Goal: Task Accomplishment & Management: Use online tool/utility

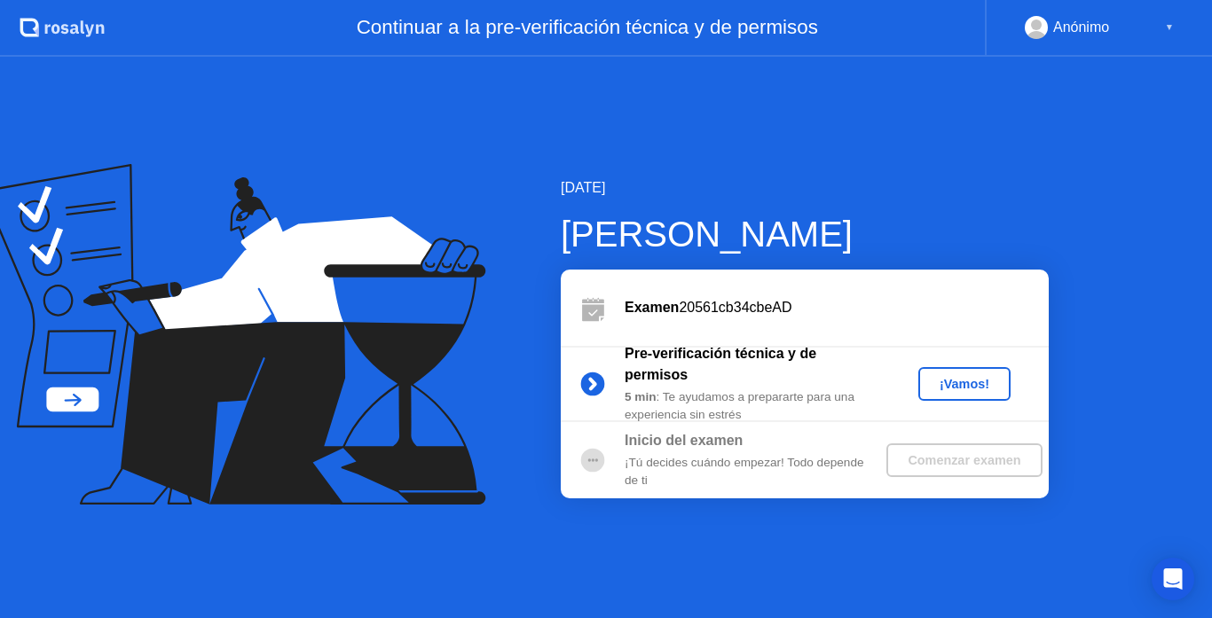
click at [935, 389] on div "¡Vamos!" at bounding box center [965, 384] width 78 height 14
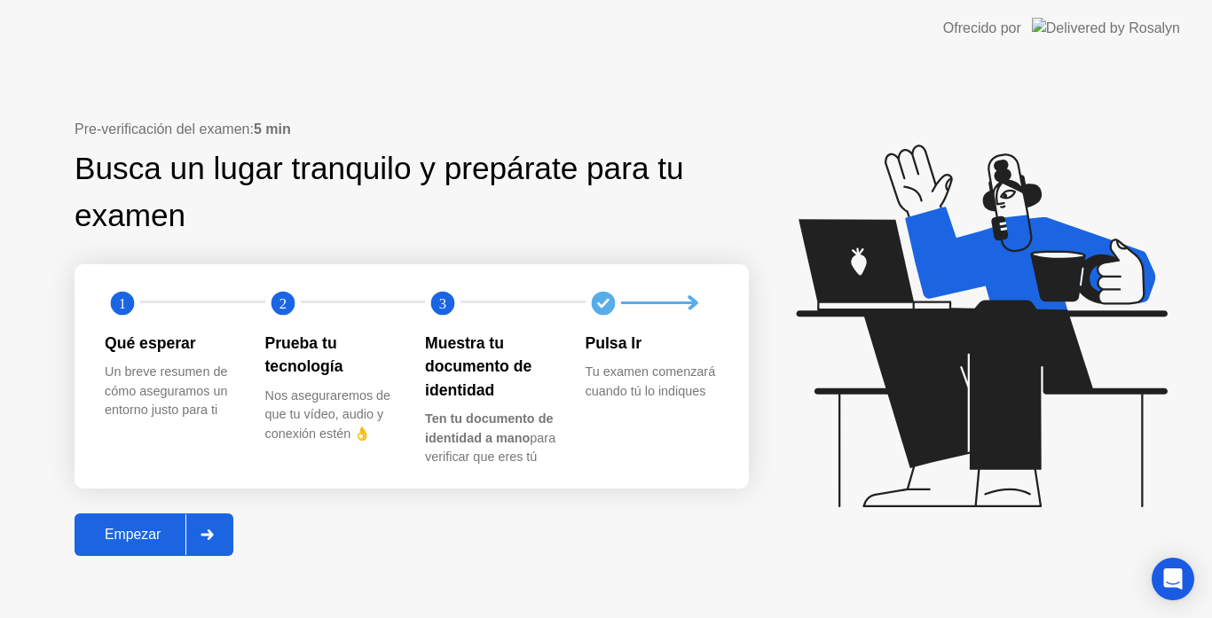
click at [120, 522] on button "Empezar" at bounding box center [154, 535] width 159 height 43
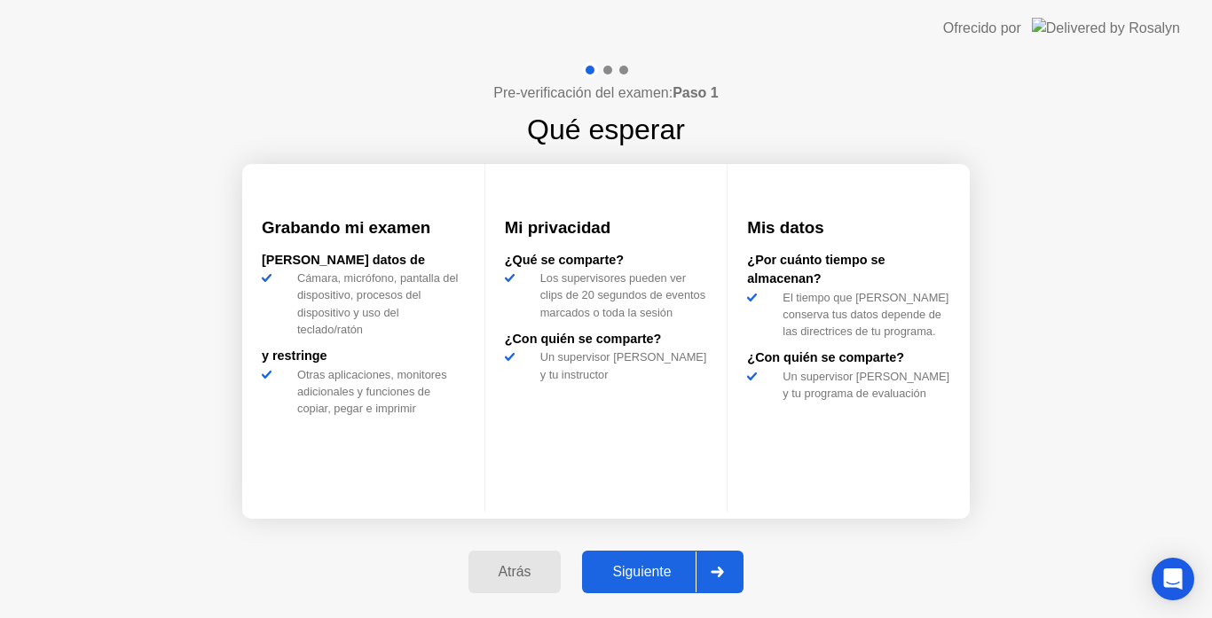
click at [645, 579] on div "Siguiente" at bounding box center [641, 572] width 108 height 16
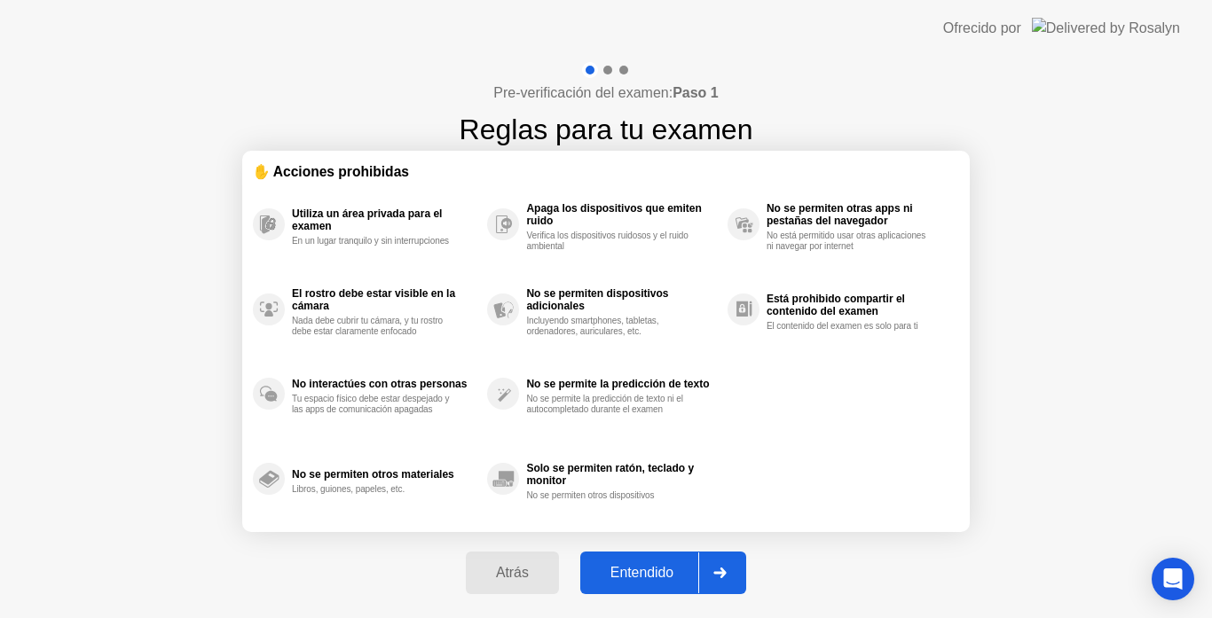
click at [645, 579] on div "Entendido" at bounding box center [642, 573] width 113 height 16
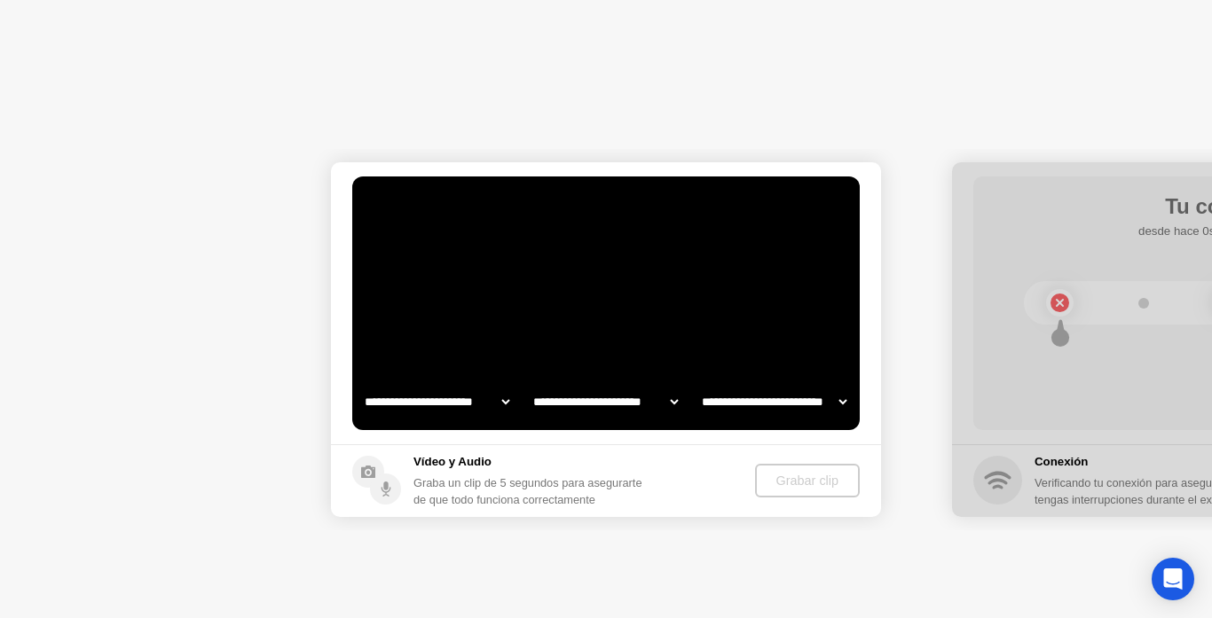
select select "**********"
select select "*******"
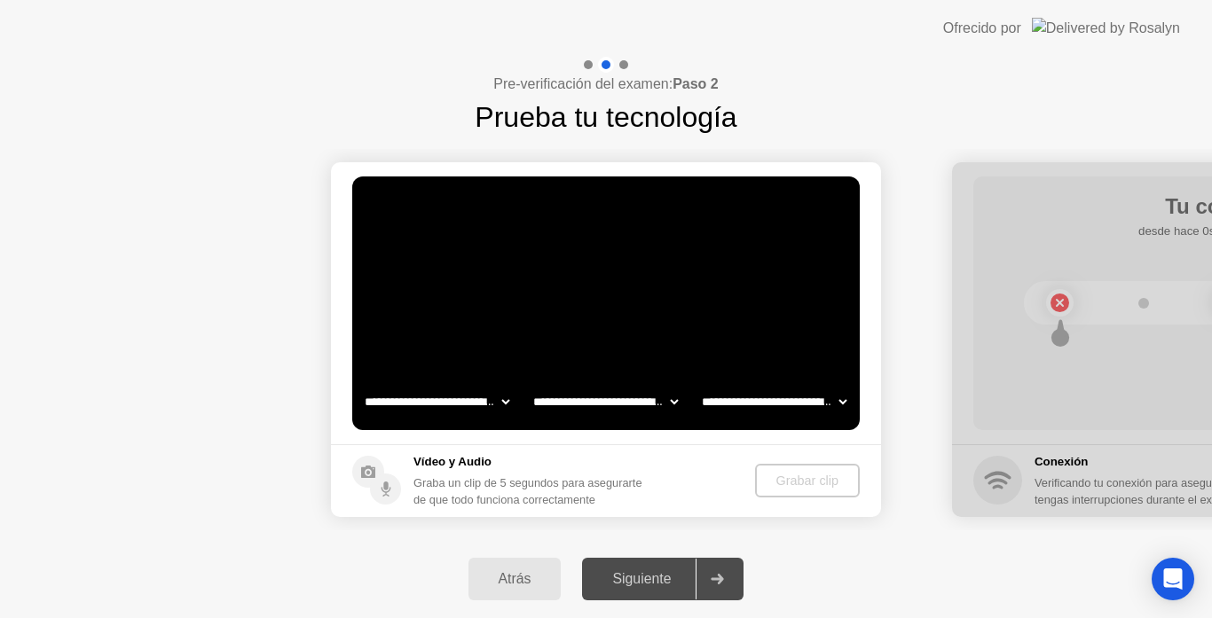
click at [634, 572] on div "Siguiente" at bounding box center [641, 579] width 108 height 16
click at [717, 571] on div at bounding box center [717, 579] width 43 height 41
click at [651, 311] on video at bounding box center [606, 304] width 508 height 254
click at [526, 568] on button "Atrás" at bounding box center [515, 579] width 93 height 43
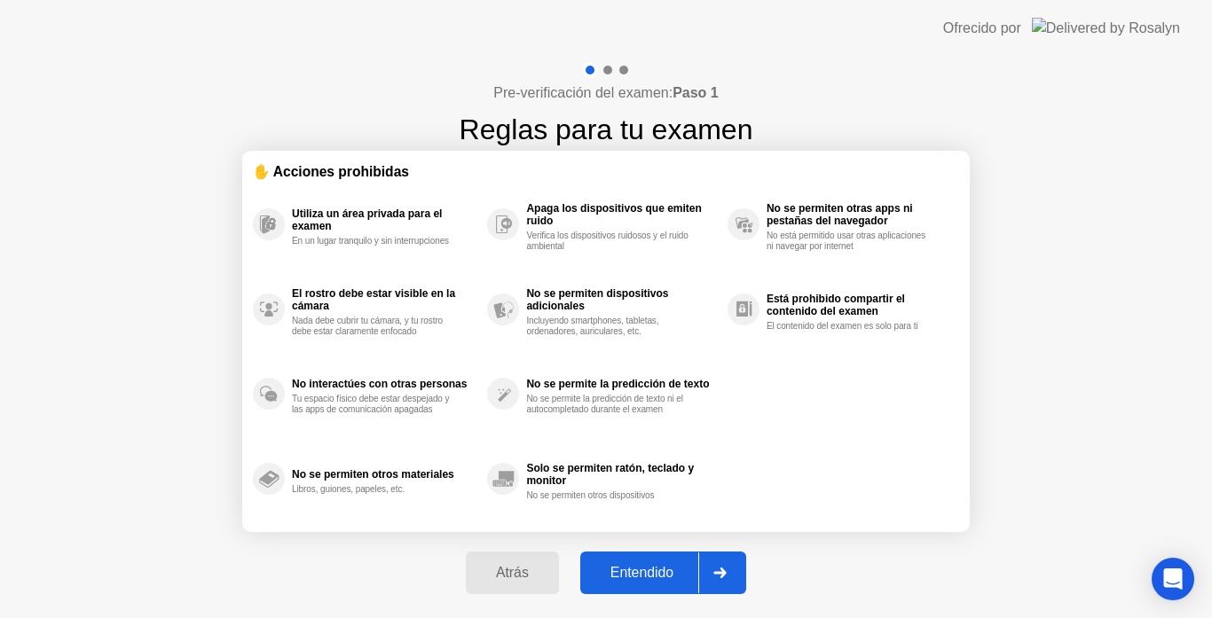
click at [717, 575] on icon at bounding box center [719, 573] width 13 height 11
select select "**********"
select select "*******"
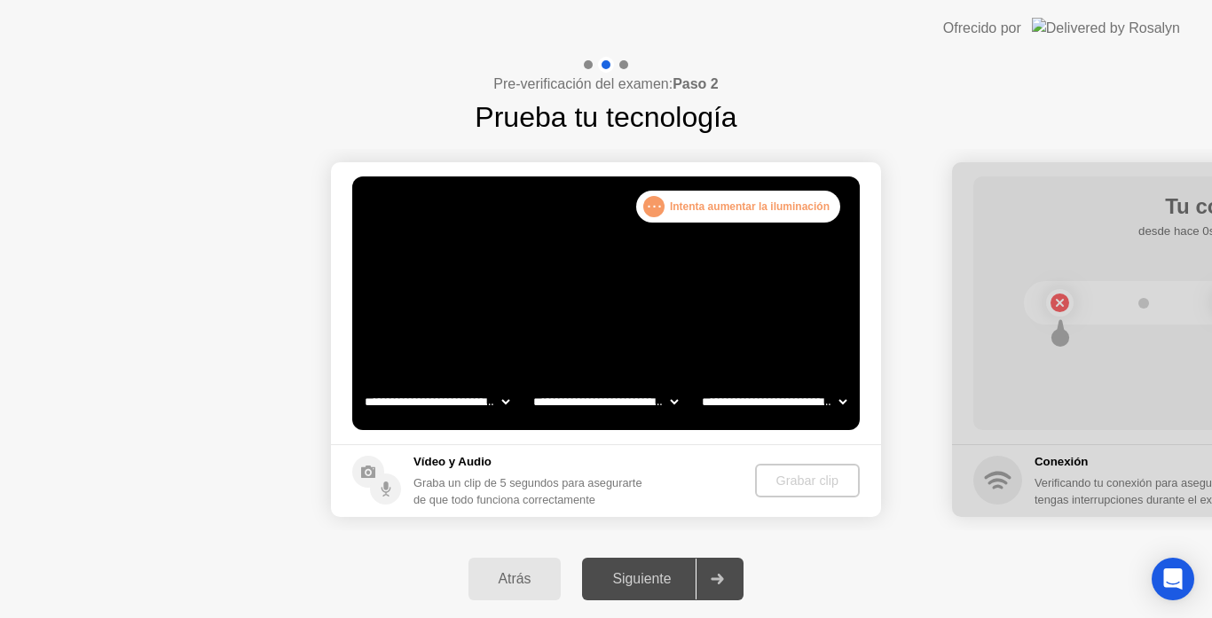
click at [685, 204] on div ". . . Intenta aumentar la iluminación" at bounding box center [738, 207] width 204 height 32
drag, startPoint x: 686, startPoint y: 224, endPoint x: 1007, endPoint y: 104, distance: 342.8
click at [1007, 104] on div "**********" at bounding box center [606, 338] width 1212 height 562
click at [748, 209] on div ". . . Intenta aumentar la iluminación" at bounding box center [738, 207] width 204 height 32
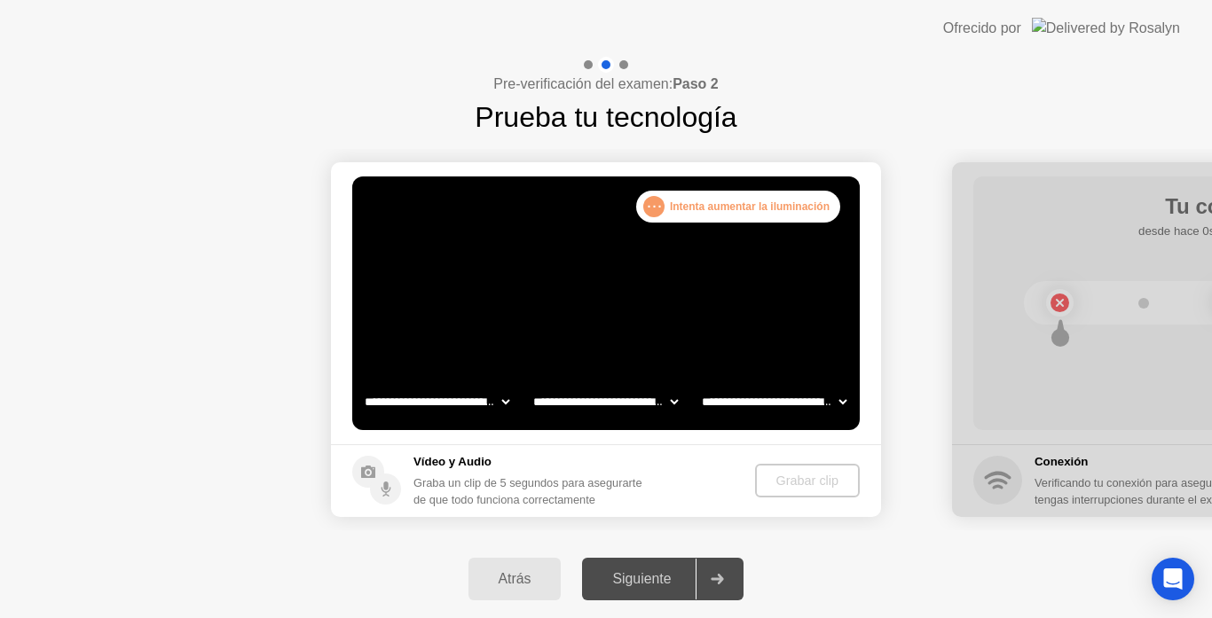
click at [748, 209] on div ". . . Intenta aumentar la iluminación" at bounding box center [738, 207] width 204 height 32
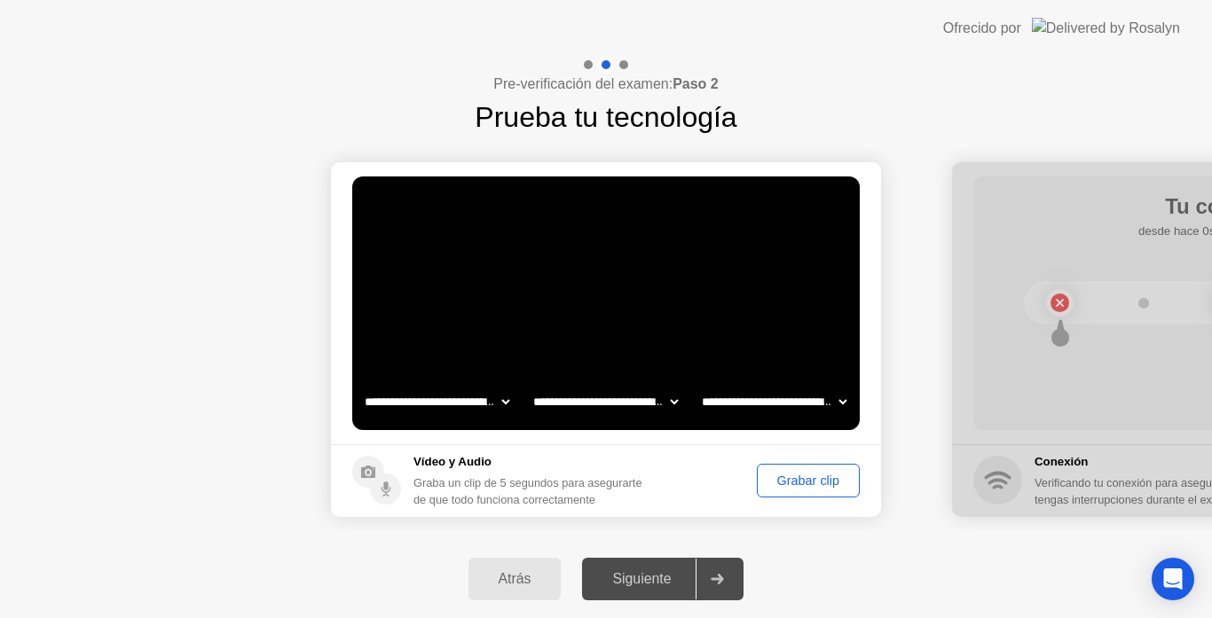
click at [652, 571] on div "Siguiente" at bounding box center [641, 579] width 108 height 16
drag, startPoint x: 652, startPoint y: 571, endPoint x: 705, endPoint y: 575, distance: 52.5
click at [705, 575] on div at bounding box center [717, 579] width 43 height 41
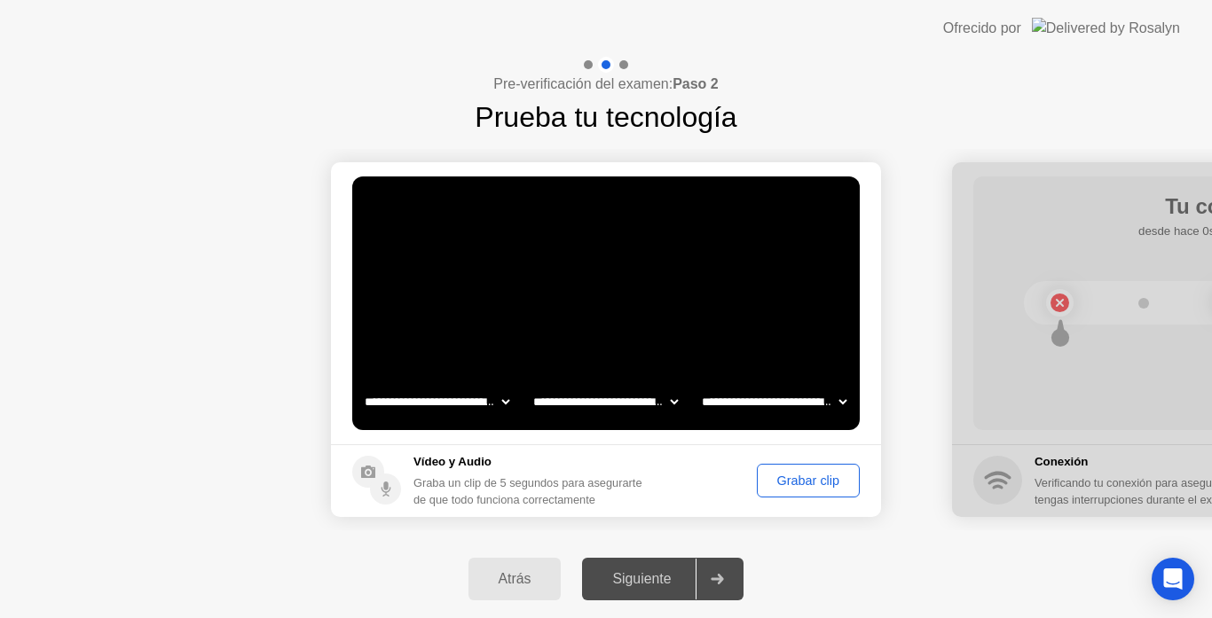
click at [705, 575] on div at bounding box center [717, 579] width 43 height 41
click at [815, 480] on div "Grabar clip" at bounding box center [808, 481] width 91 height 14
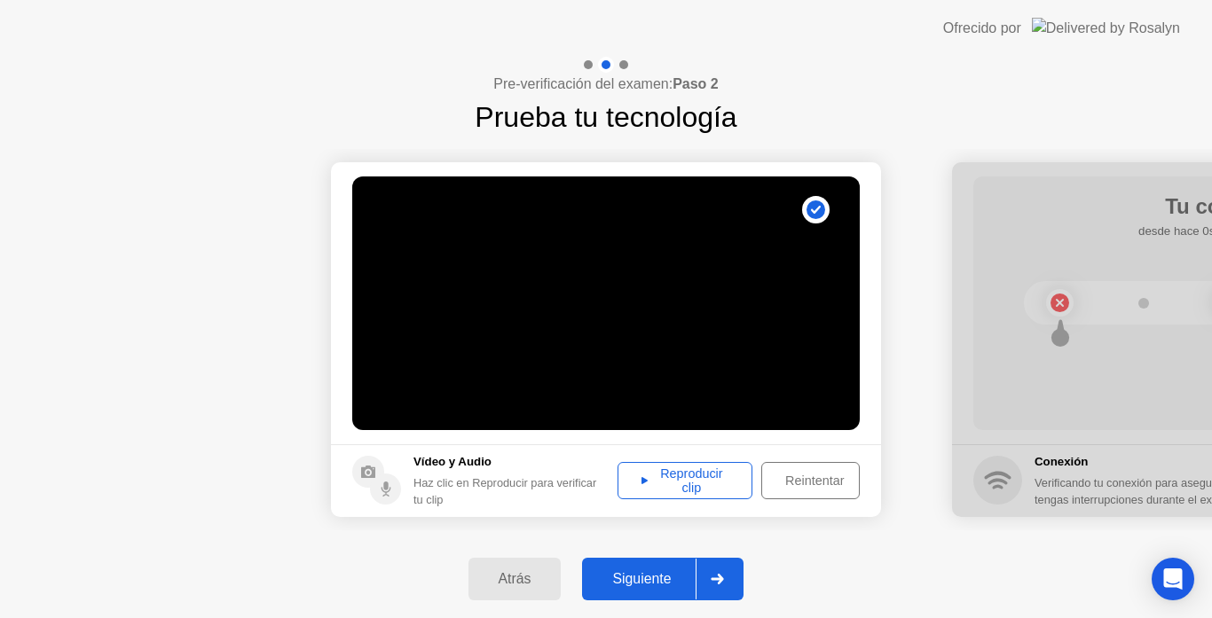
click at [709, 583] on div at bounding box center [717, 579] width 43 height 41
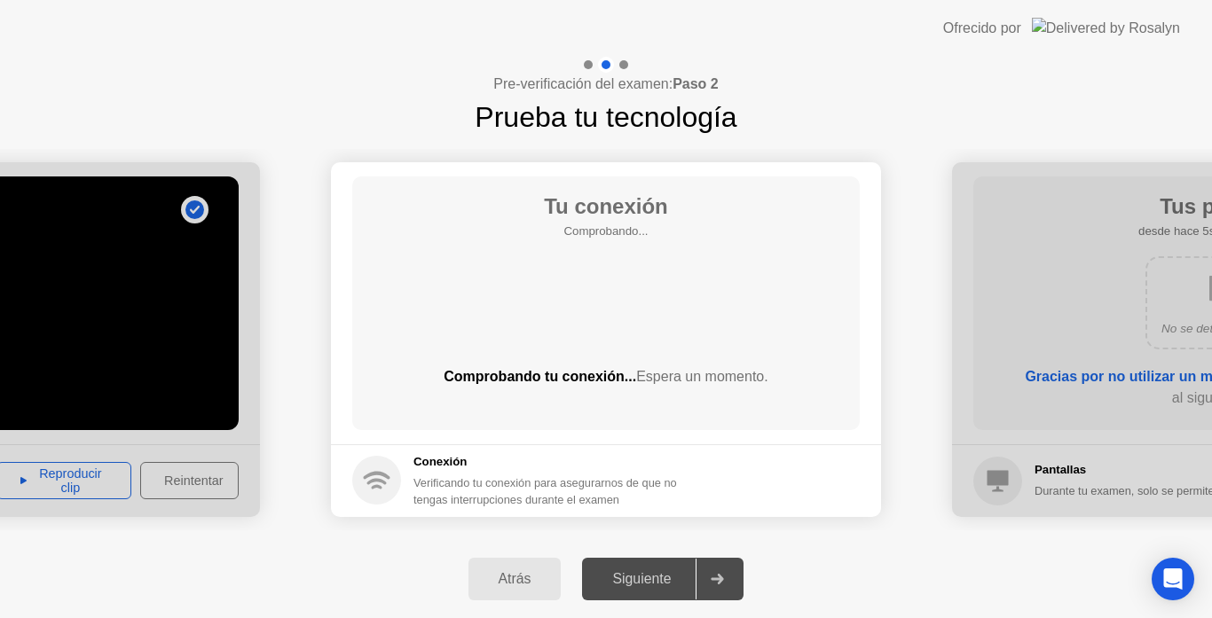
click at [691, 330] on div "Tu conexión Comprobando... Comprobando tu conexión... Espera un momento." at bounding box center [606, 304] width 508 height 254
click at [722, 566] on div at bounding box center [717, 579] width 43 height 41
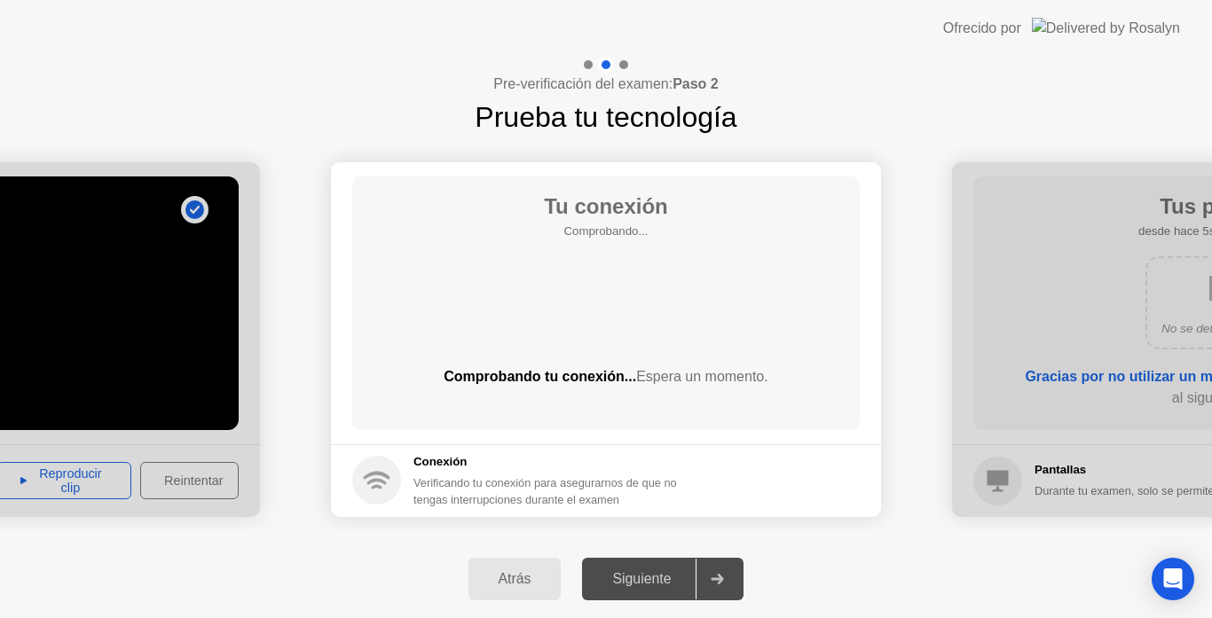
drag, startPoint x: 160, startPoint y: 350, endPoint x: 213, endPoint y: 360, distance: 54.3
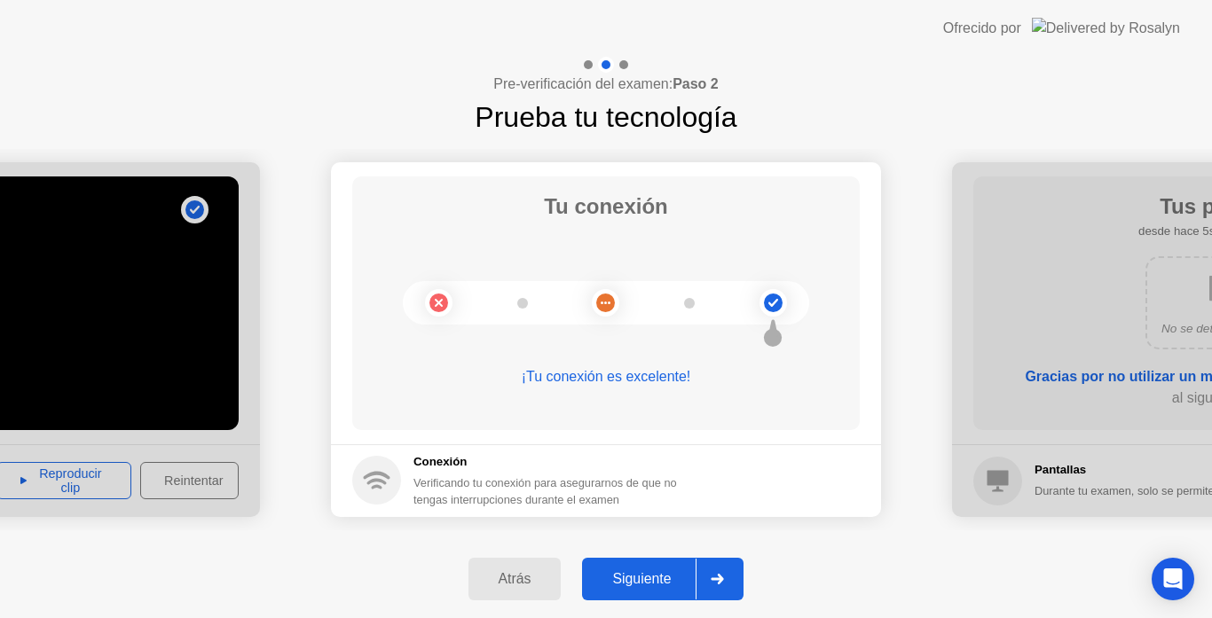
click at [736, 572] on div at bounding box center [717, 579] width 43 height 41
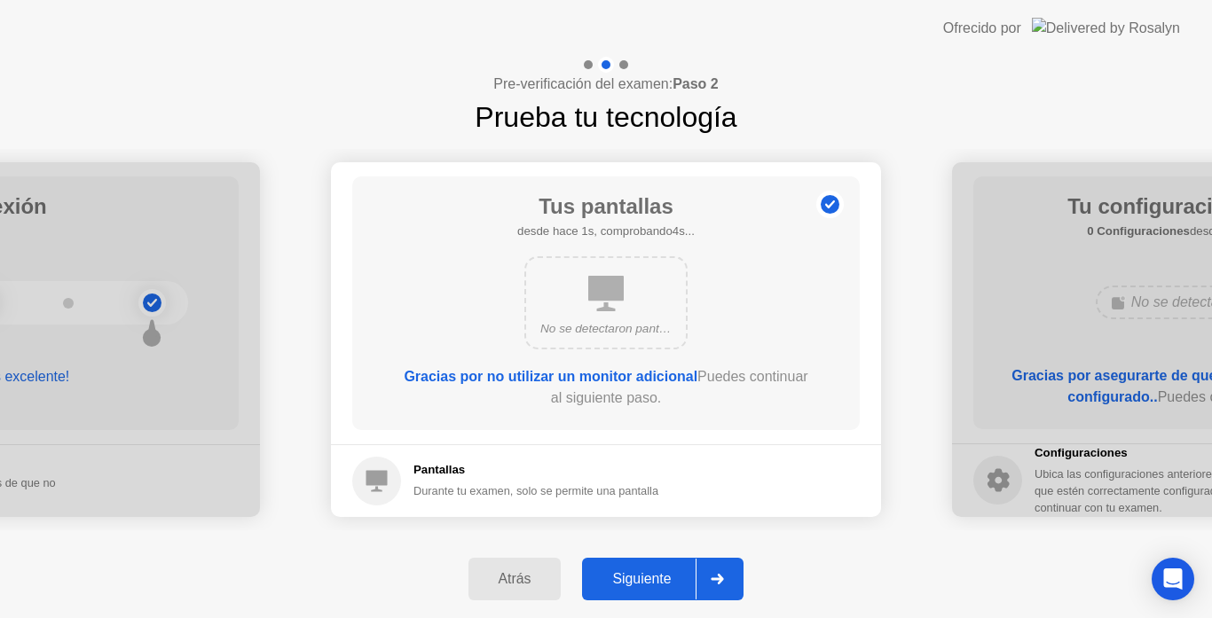
click at [736, 572] on div at bounding box center [717, 579] width 43 height 41
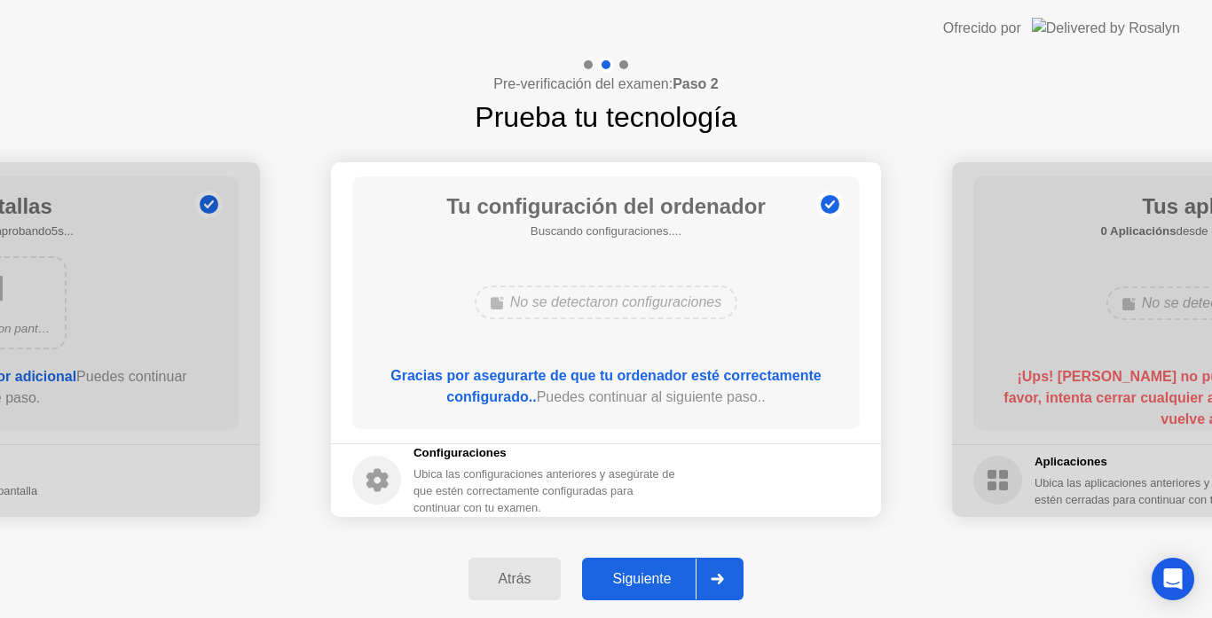
click at [736, 572] on div at bounding box center [717, 579] width 43 height 41
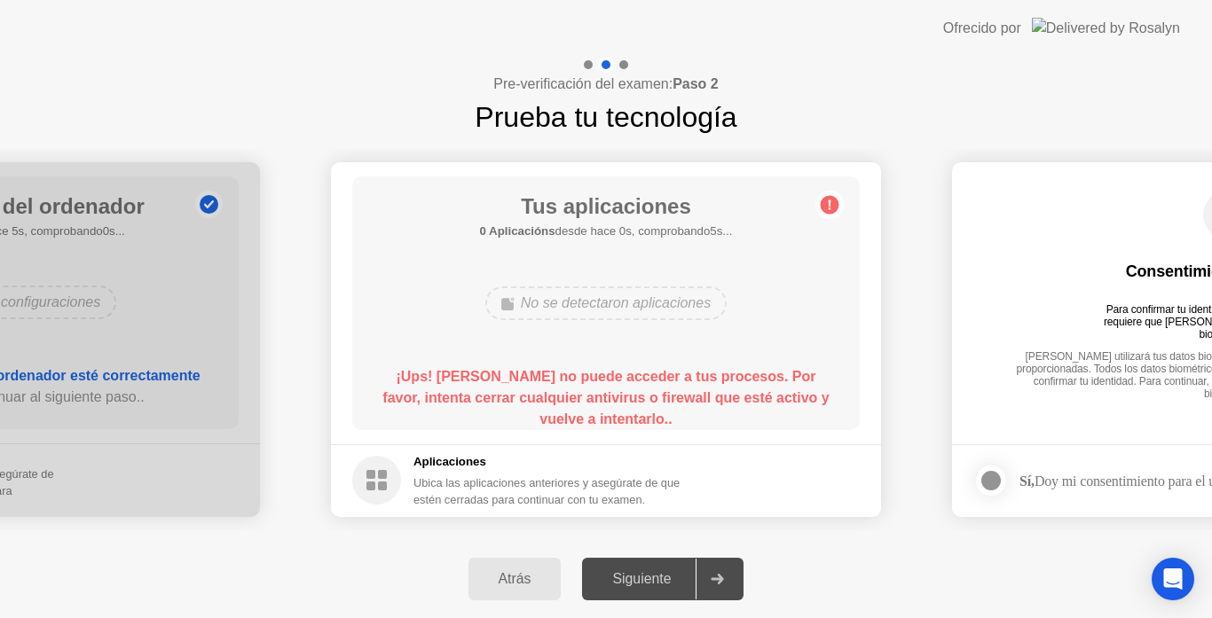
click at [714, 587] on div at bounding box center [717, 579] width 43 height 41
click at [673, 577] on div "Siguiente" at bounding box center [641, 579] width 108 height 16
click at [502, 556] on div "Atrás Siguiente" at bounding box center [606, 579] width 1212 height 78
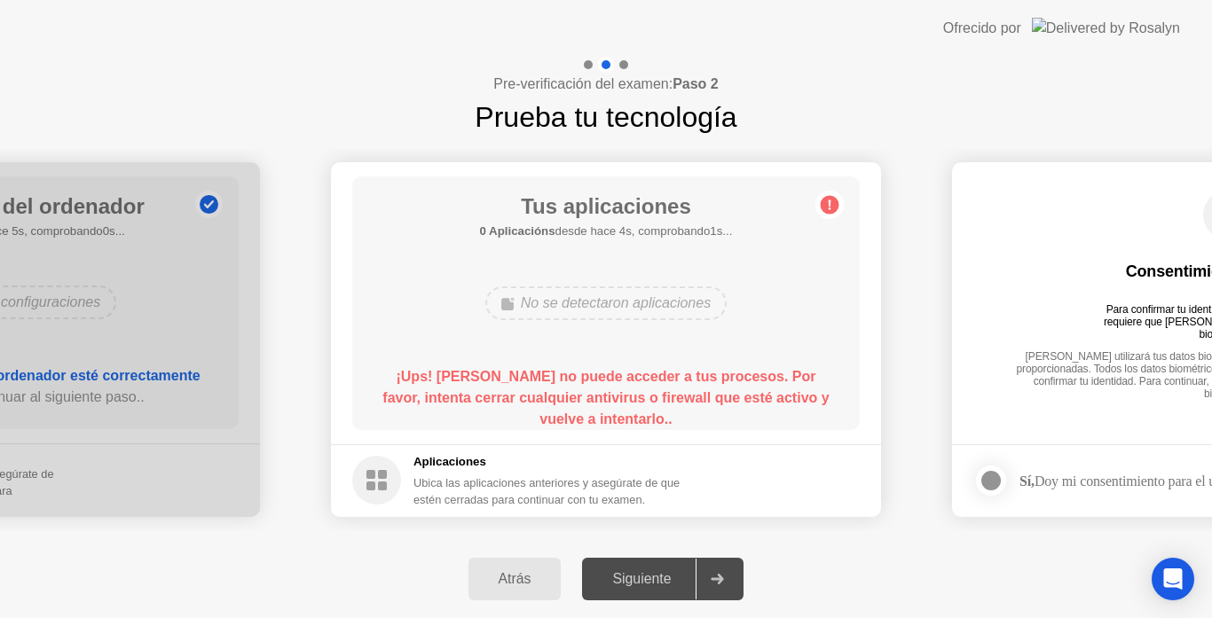
click at [516, 595] on button "Atrás" at bounding box center [515, 579] width 93 height 43
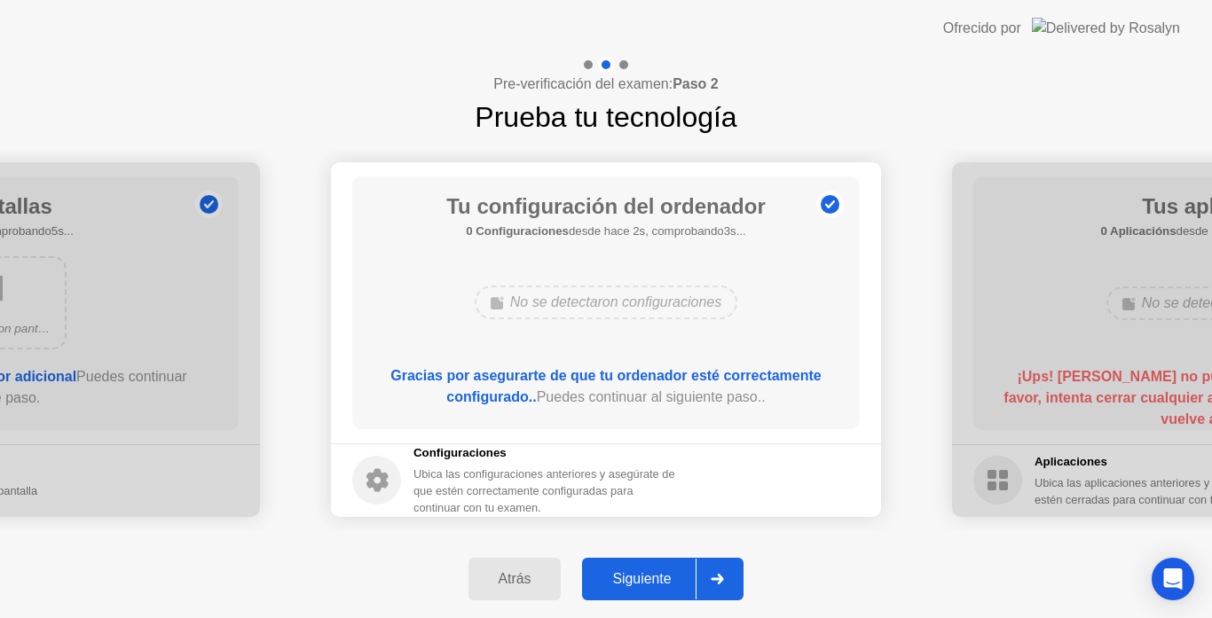
click at [721, 579] on icon at bounding box center [718, 579] width 12 height 11
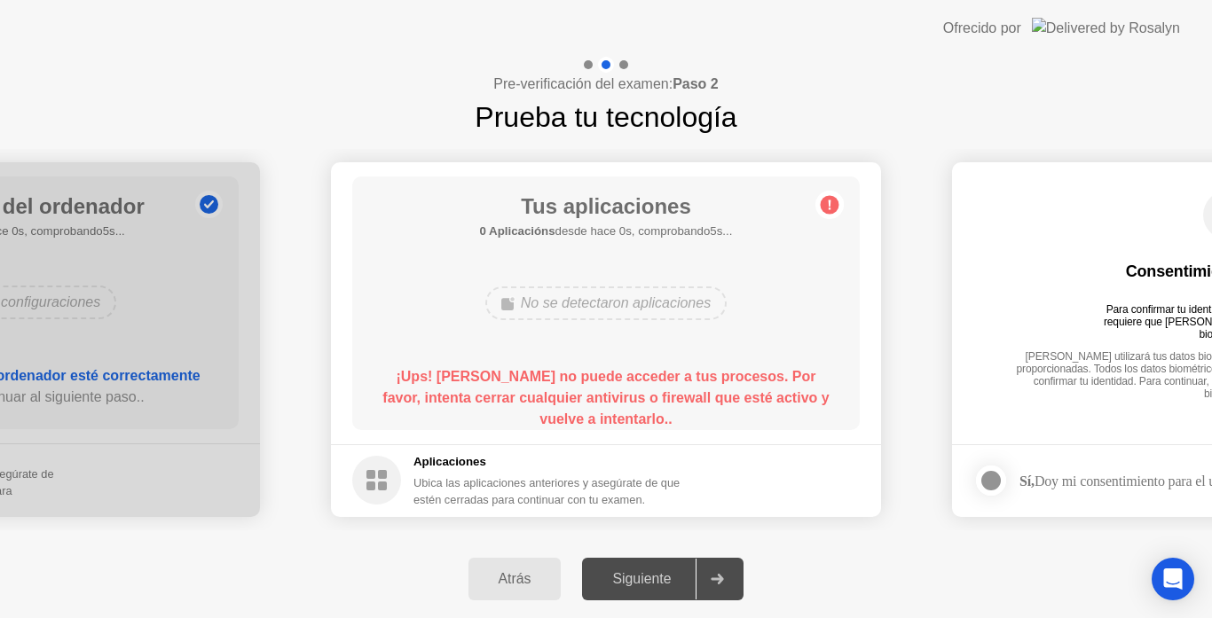
click at [721, 579] on icon at bounding box center [718, 579] width 12 height 11
drag, startPoint x: 678, startPoint y: 307, endPoint x: 561, endPoint y: 587, distance: 303.1
click at [561, 587] on div "**********" at bounding box center [606, 338] width 1212 height 562
click at [561, 587] on button "Atrás" at bounding box center [515, 579] width 93 height 43
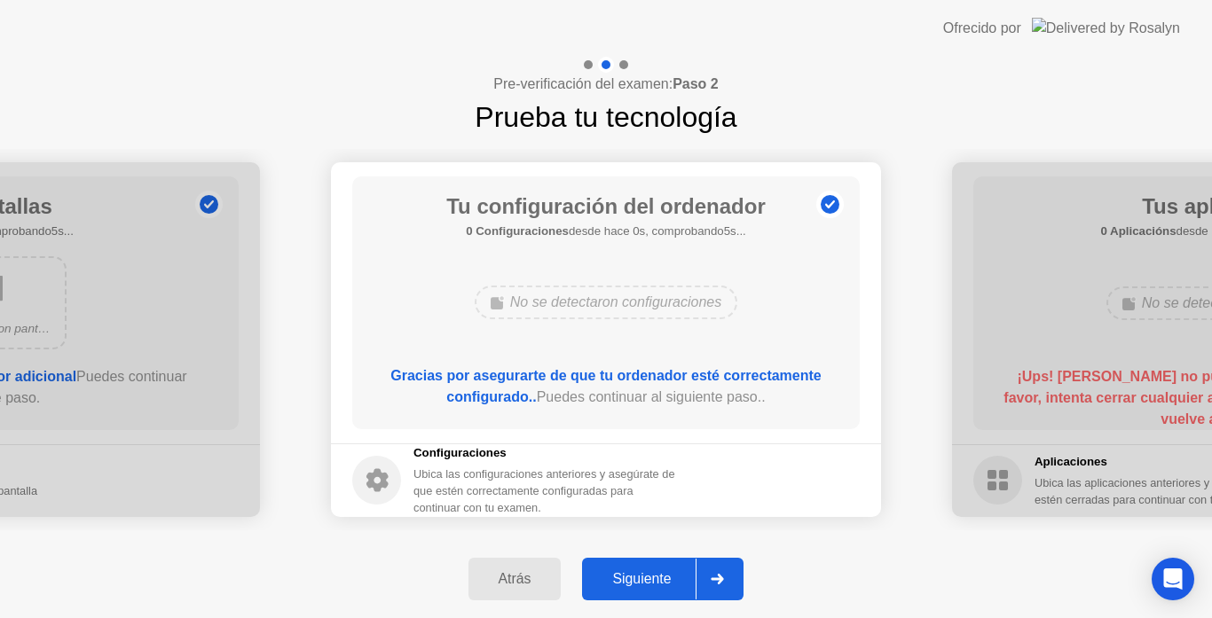
click at [561, 587] on button "Atrás" at bounding box center [515, 579] width 93 height 43
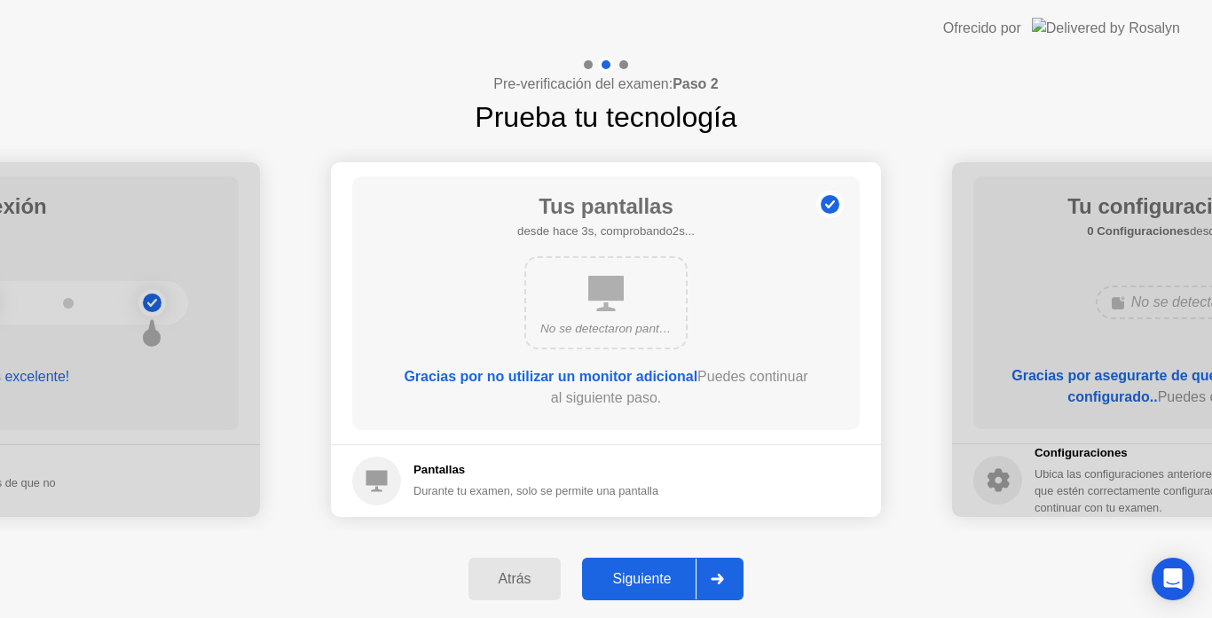
click at [540, 581] on div "Atrás" at bounding box center [515, 579] width 83 height 16
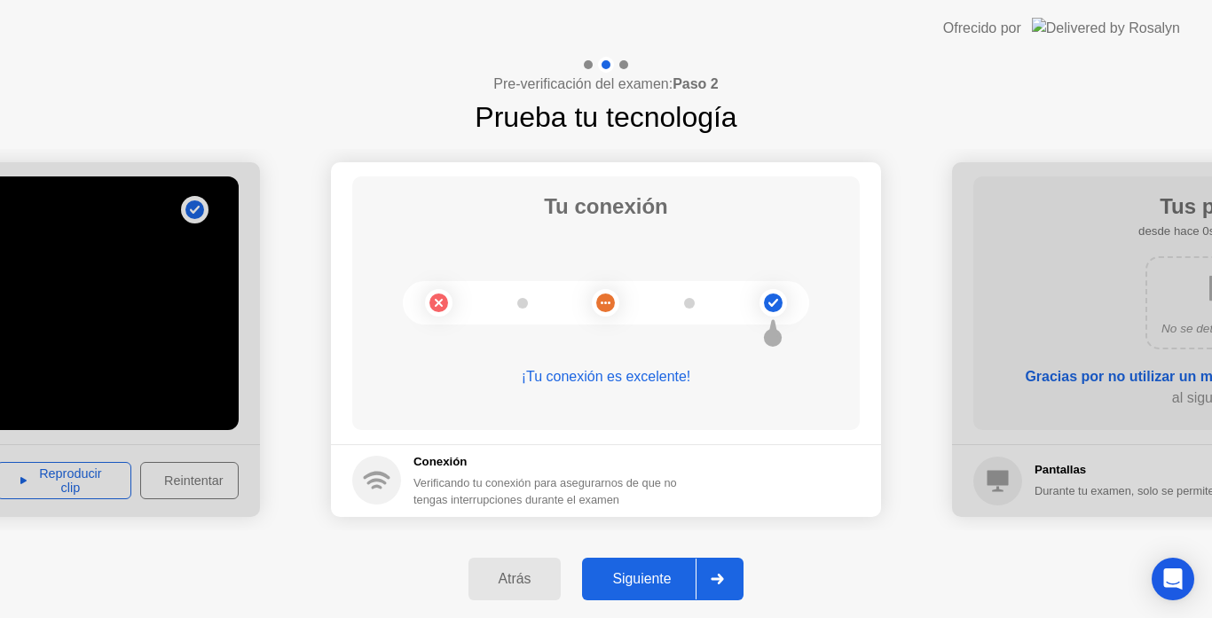
click at [501, 574] on div "Atrás" at bounding box center [515, 579] width 83 height 16
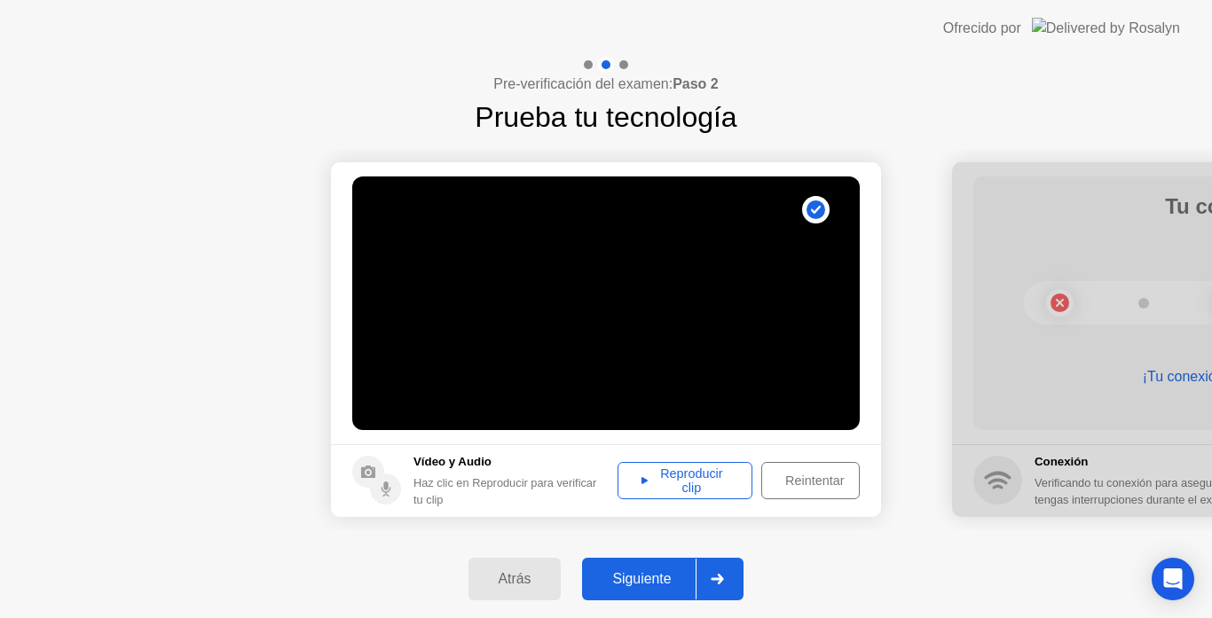
click at [771, 479] on div "Reintentar" at bounding box center [815, 481] width 94 height 14
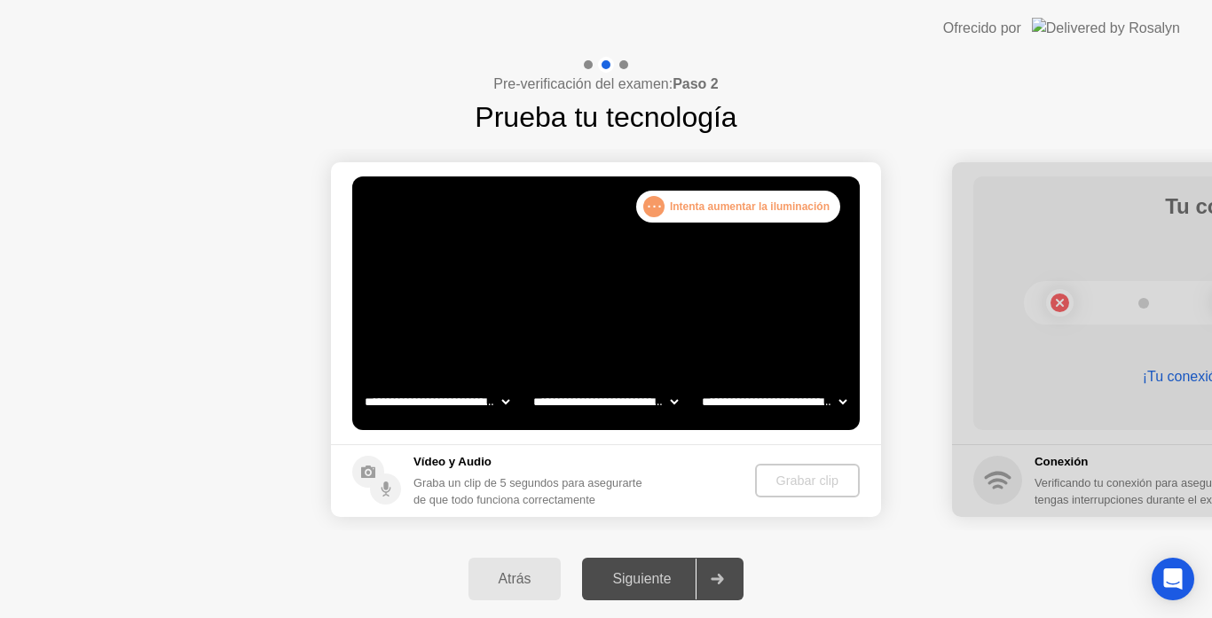
click at [775, 401] on select "**********" at bounding box center [774, 401] width 152 height 35
click at [750, 213] on div ". . . Intenta aumentar la iluminación" at bounding box center [738, 207] width 204 height 32
click at [569, 476] on div "Graba un clip de 5 segundos para asegurarte de que todo funciona correctamente" at bounding box center [532, 492] width 237 height 34
click at [713, 574] on div at bounding box center [717, 579] width 43 height 41
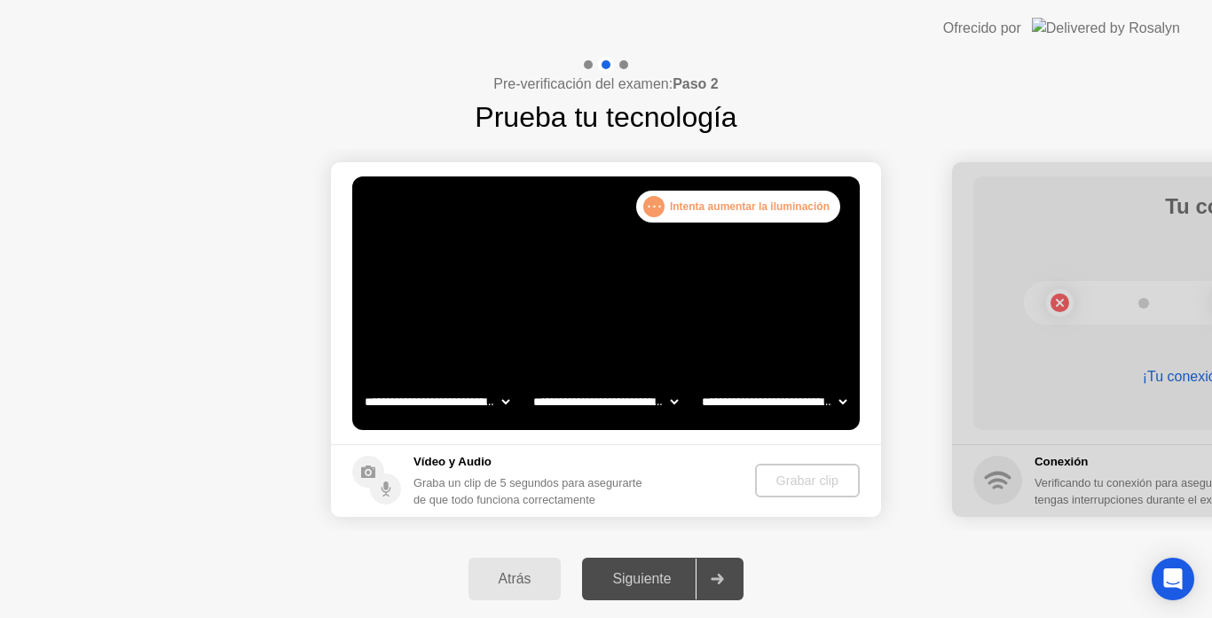
click at [713, 574] on div at bounding box center [717, 579] width 43 height 41
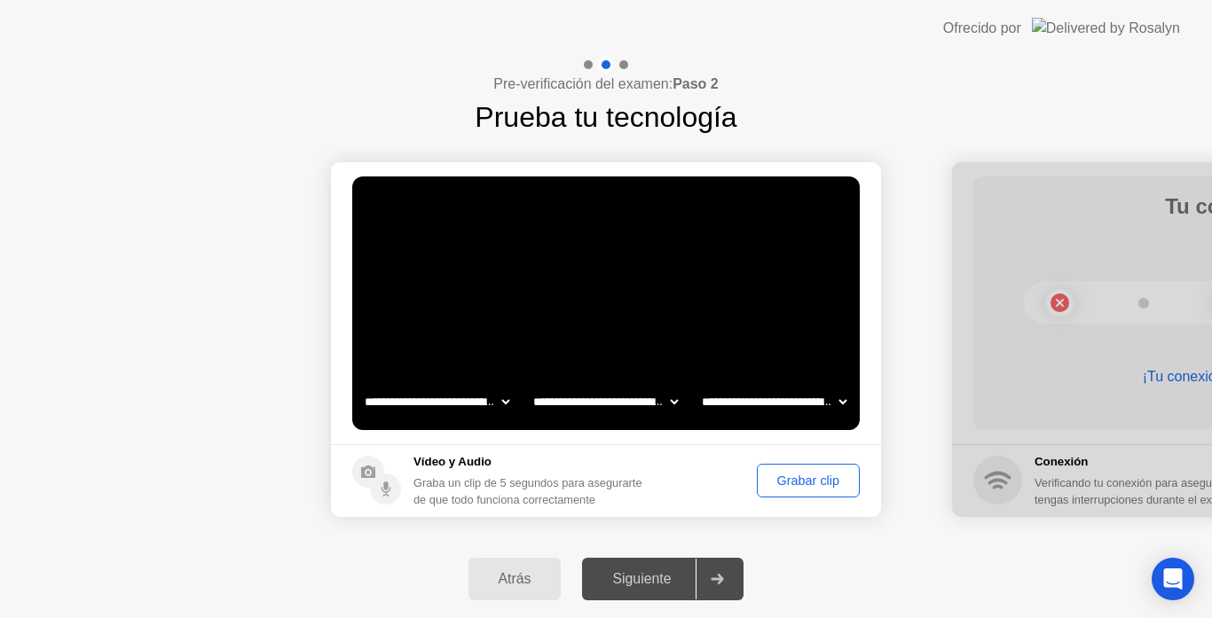
click at [509, 488] on div "Graba un clip de 5 segundos para asegurarte de que todo funciona correctamente" at bounding box center [532, 492] width 237 height 34
click at [575, 288] on video at bounding box center [606, 304] width 508 height 254
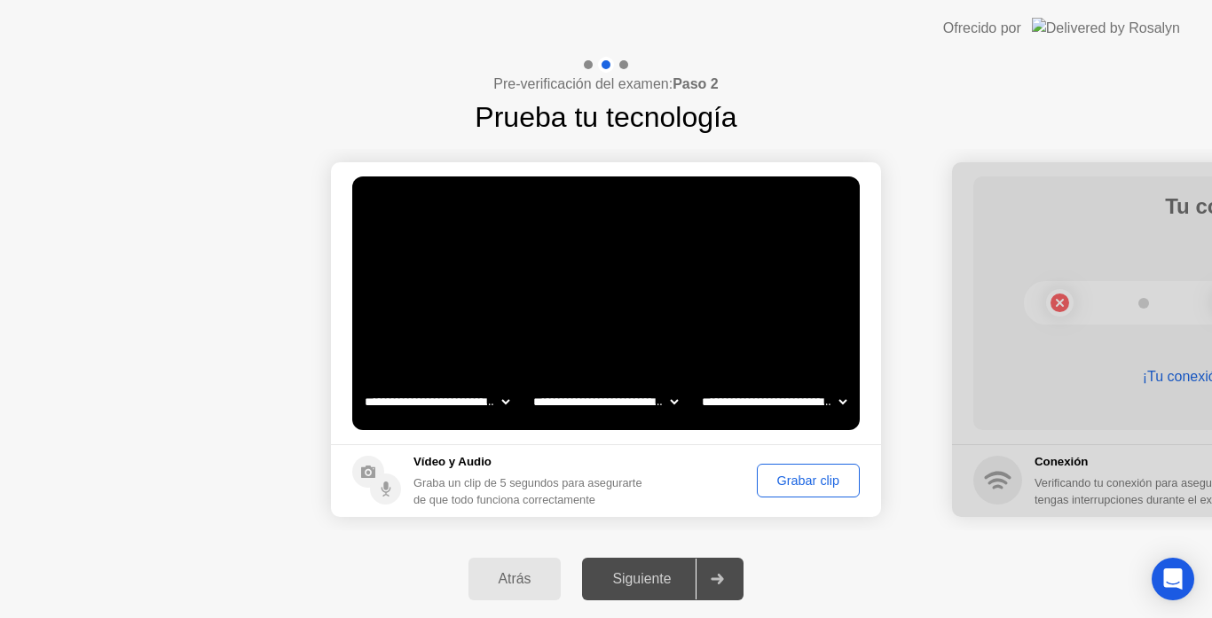
click at [575, 288] on video at bounding box center [606, 304] width 508 height 254
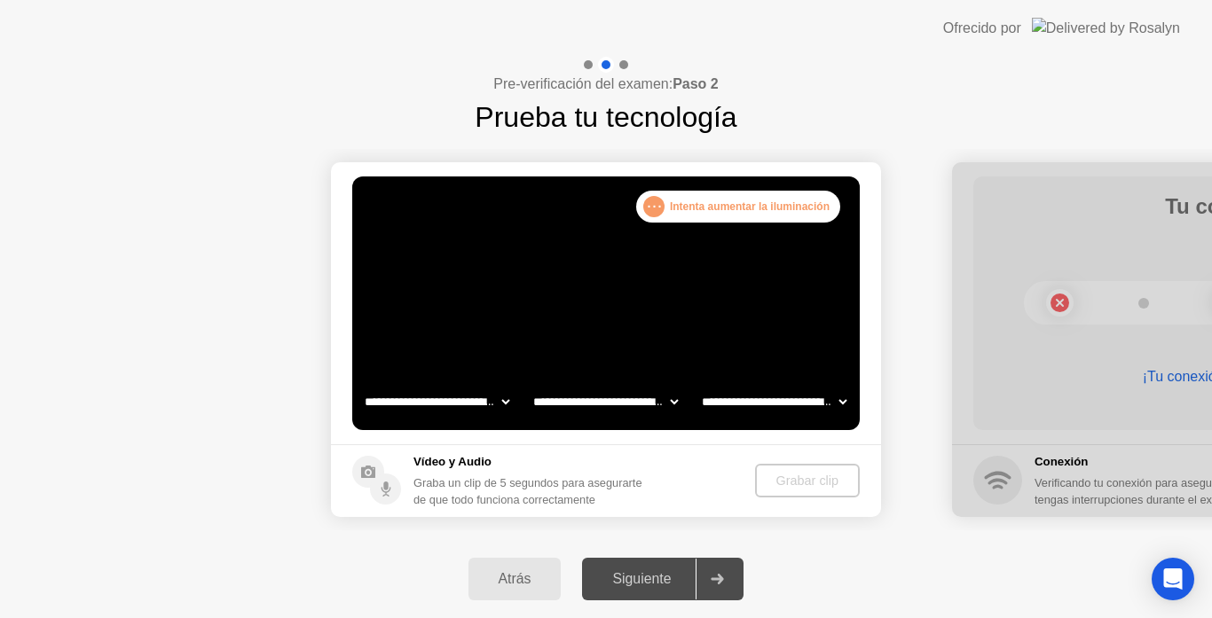
click at [802, 484] on div "Grabar clip" at bounding box center [807, 481] width 91 height 14
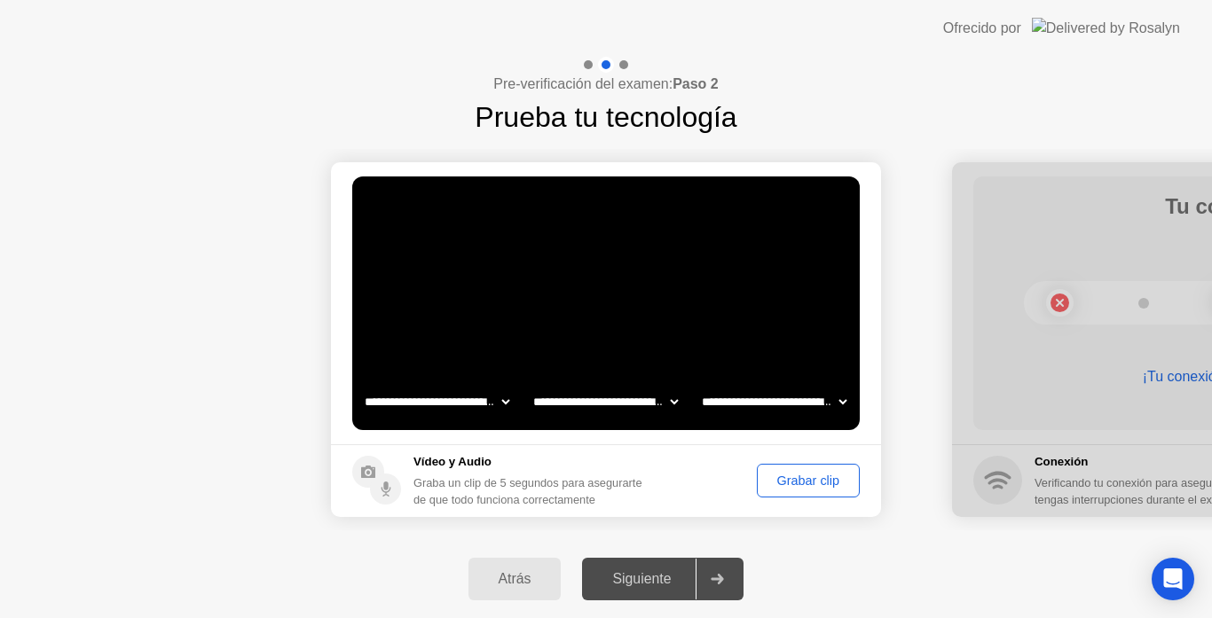
click at [775, 483] on div "Grabar clip" at bounding box center [808, 481] width 91 height 14
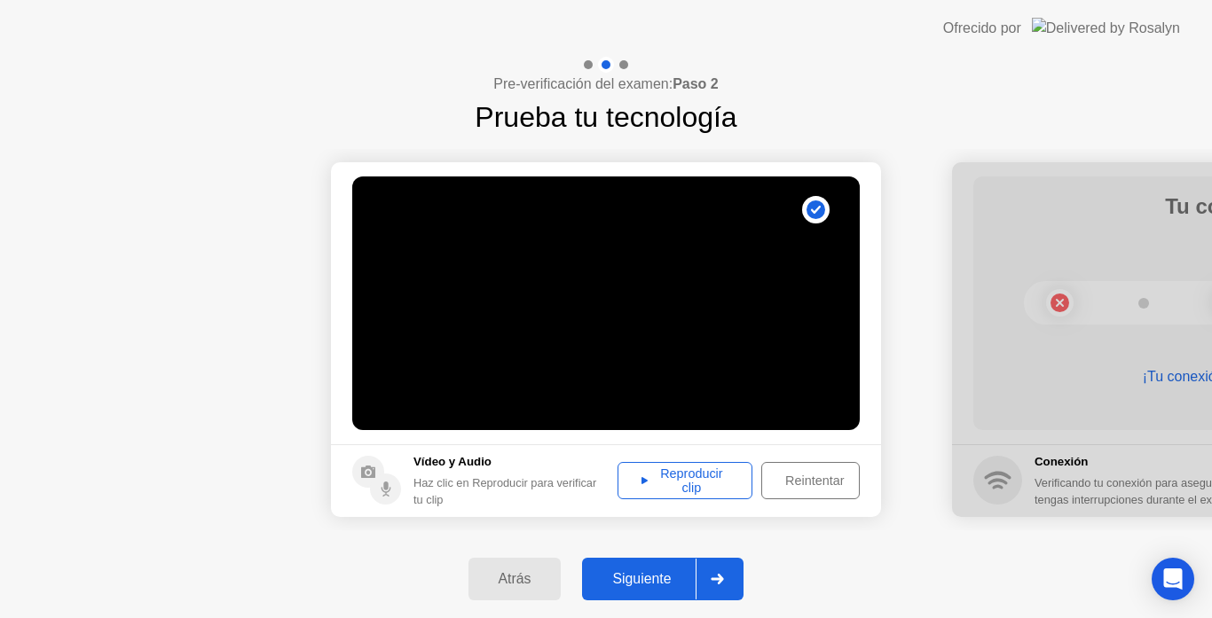
click at [719, 572] on div at bounding box center [717, 579] width 43 height 41
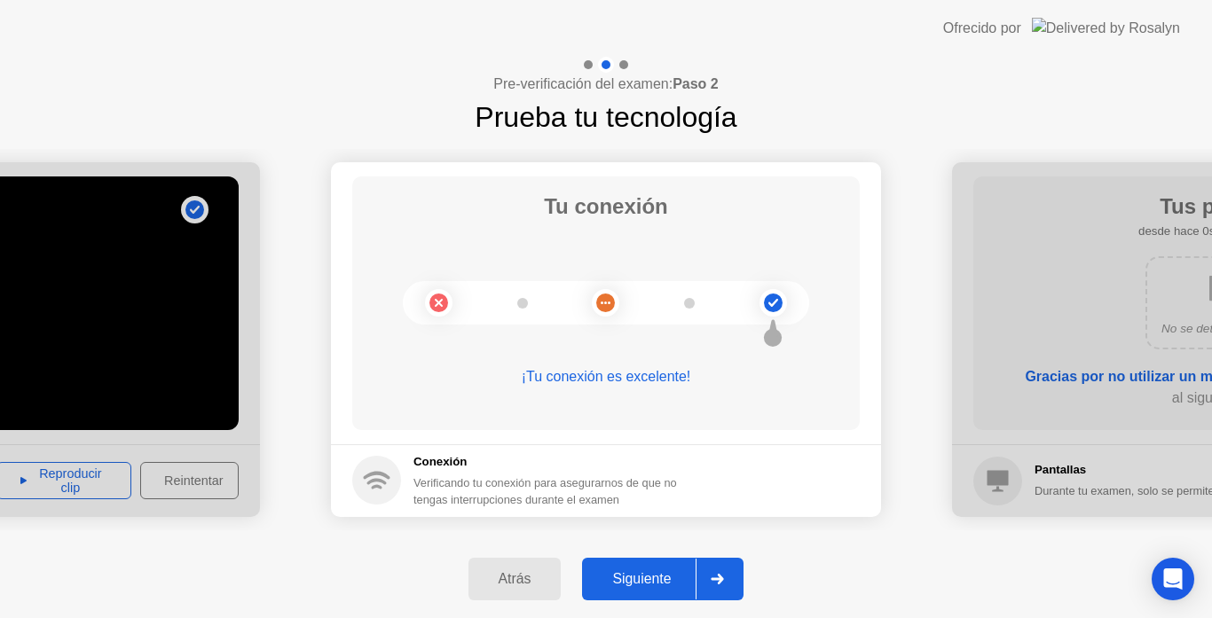
click at [717, 570] on div at bounding box center [717, 579] width 43 height 41
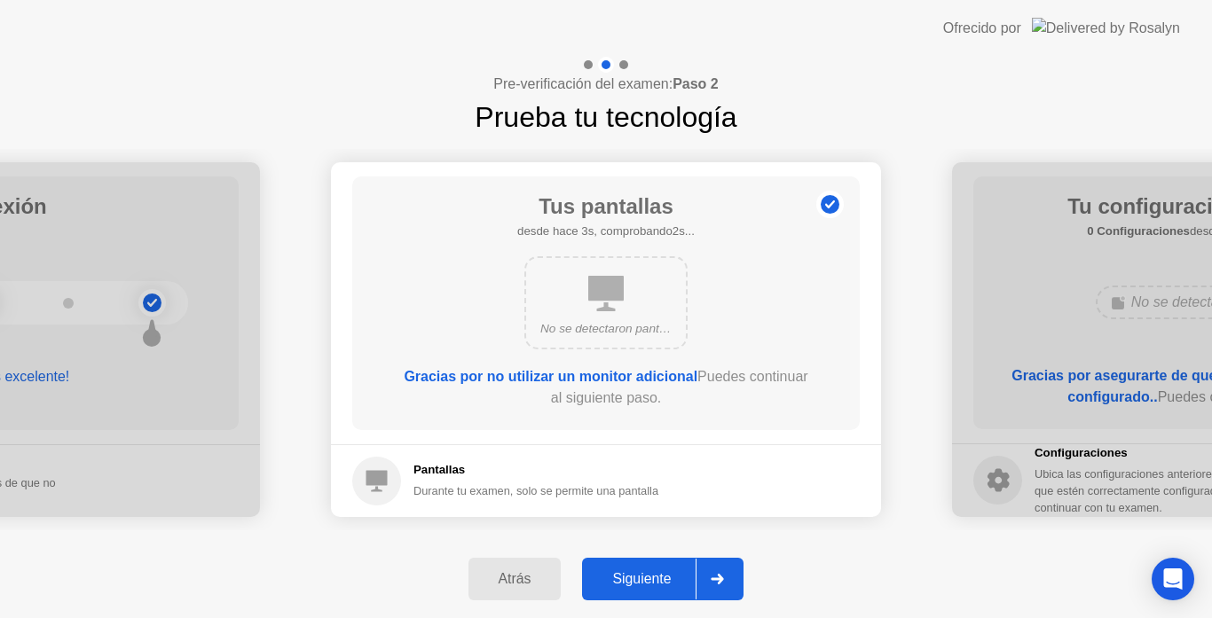
click at [717, 570] on div at bounding box center [717, 579] width 43 height 41
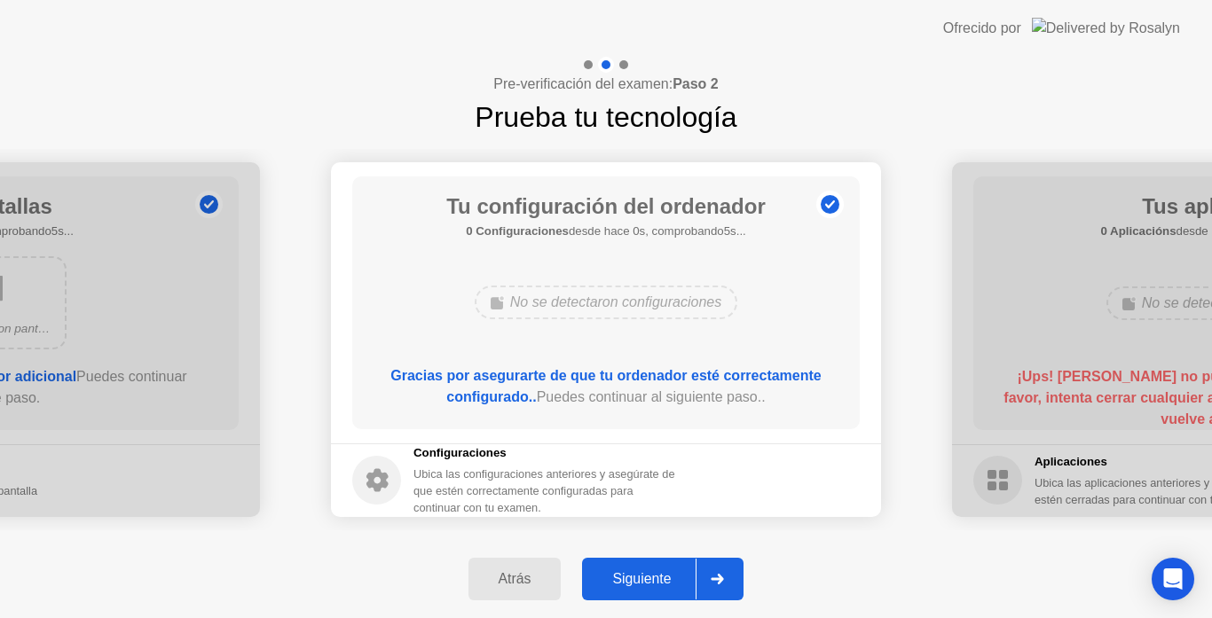
click at [717, 570] on div at bounding box center [717, 579] width 43 height 41
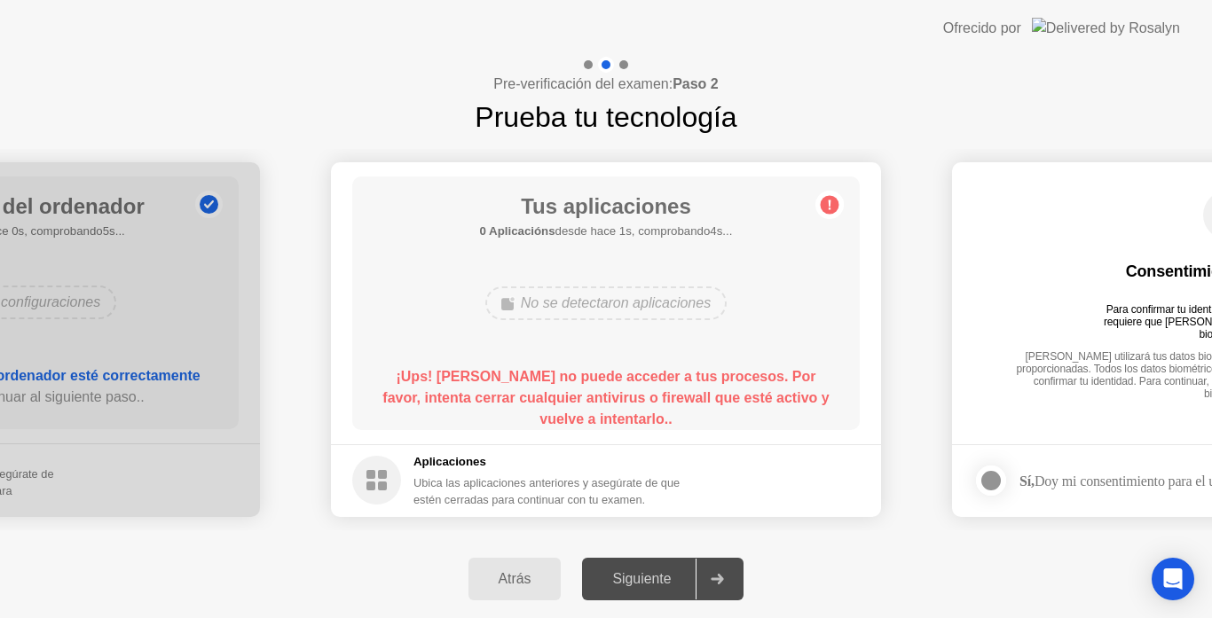
click at [717, 570] on div at bounding box center [717, 579] width 43 height 41
click at [652, 573] on div "Siguiente" at bounding box center [641, 579] width 108 height 16
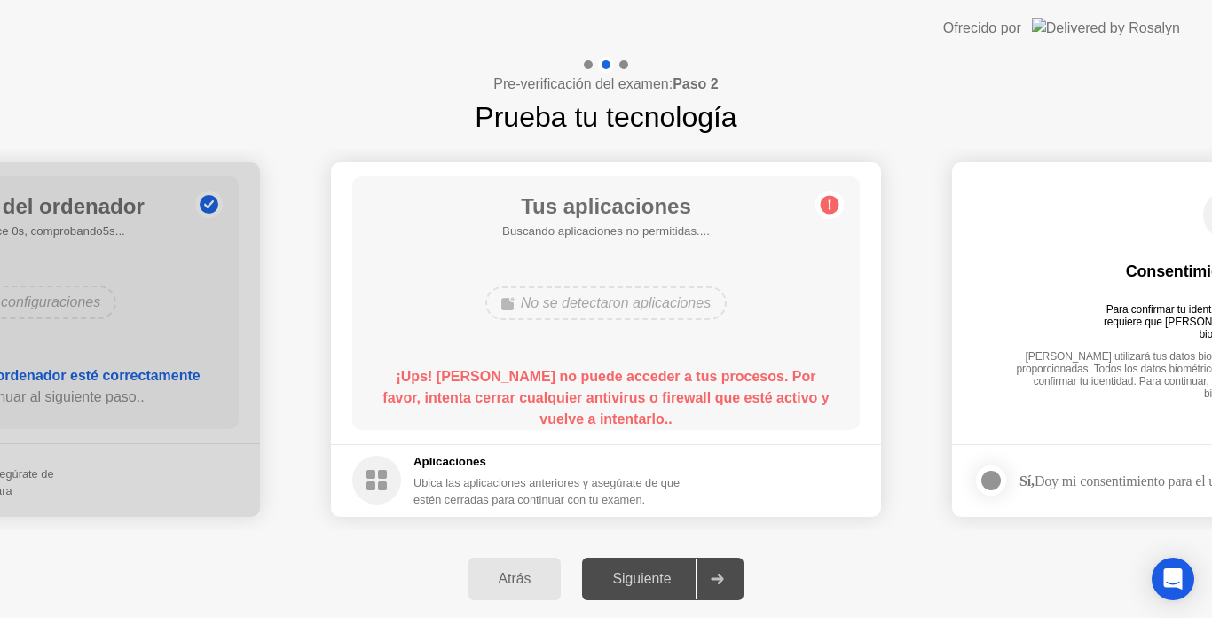
click at [652, 573] on div "Siguiente" at bounding box center [641, 579] width 108 height 16
click at [706, 566] on div at bounding box center [717, 579] width 43 height 41
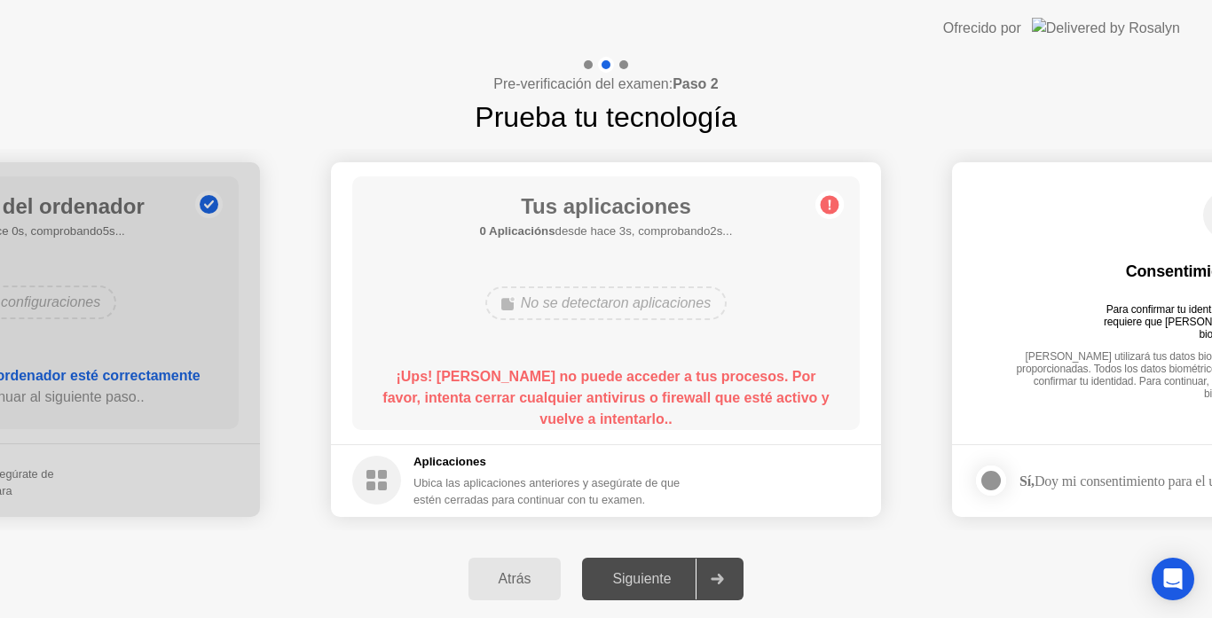
click at [710, 579] on div at bounding box center [717, 579] width 43 height 41
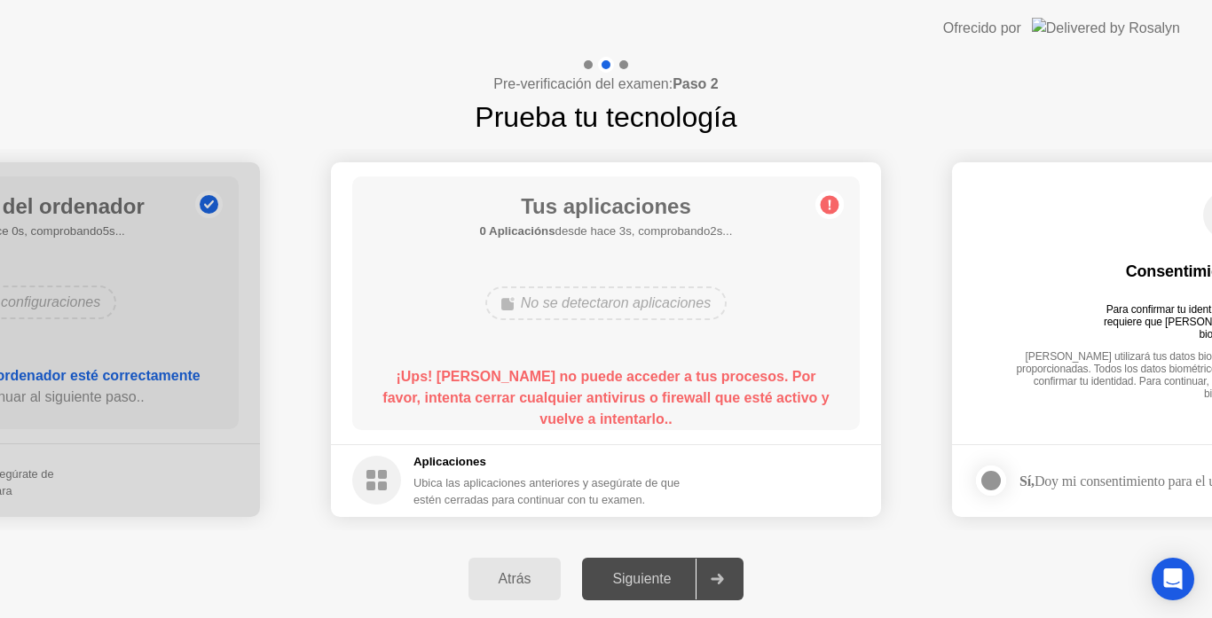
click at [710, 579] on div at bounding box center [717, 579] width 43 height 41
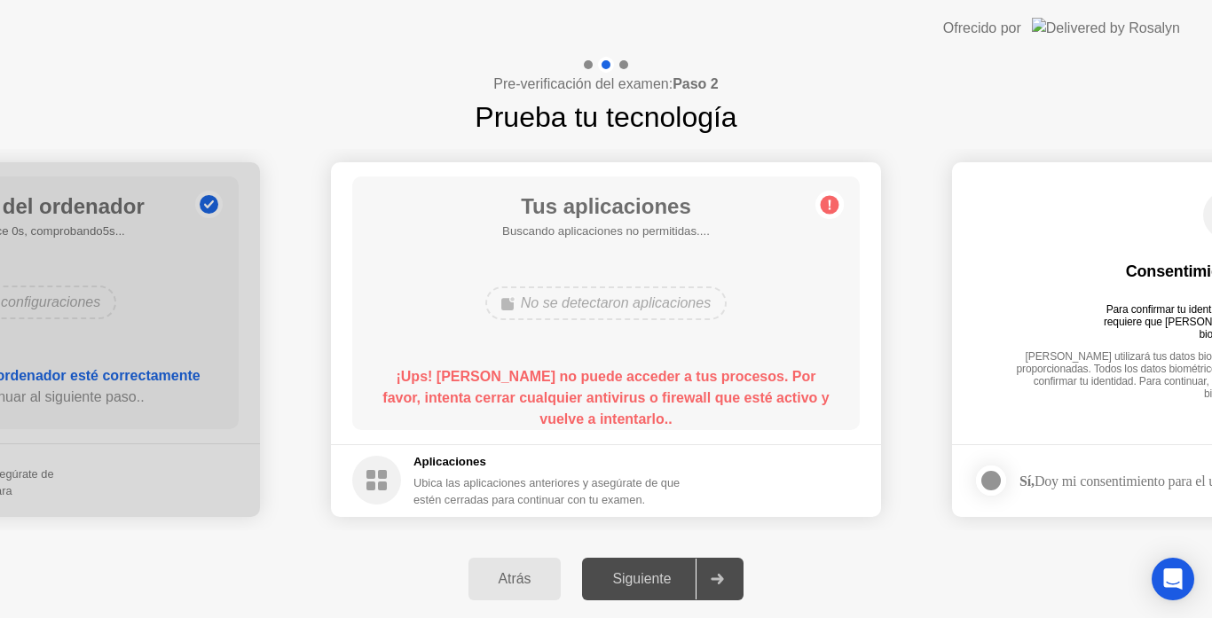
click at [710, 579] on div at bounding box center [717, 579] width 43 height 41
click at [534, 573] on div "Atrás" at bounding box center [515, 579] width 83 height 16
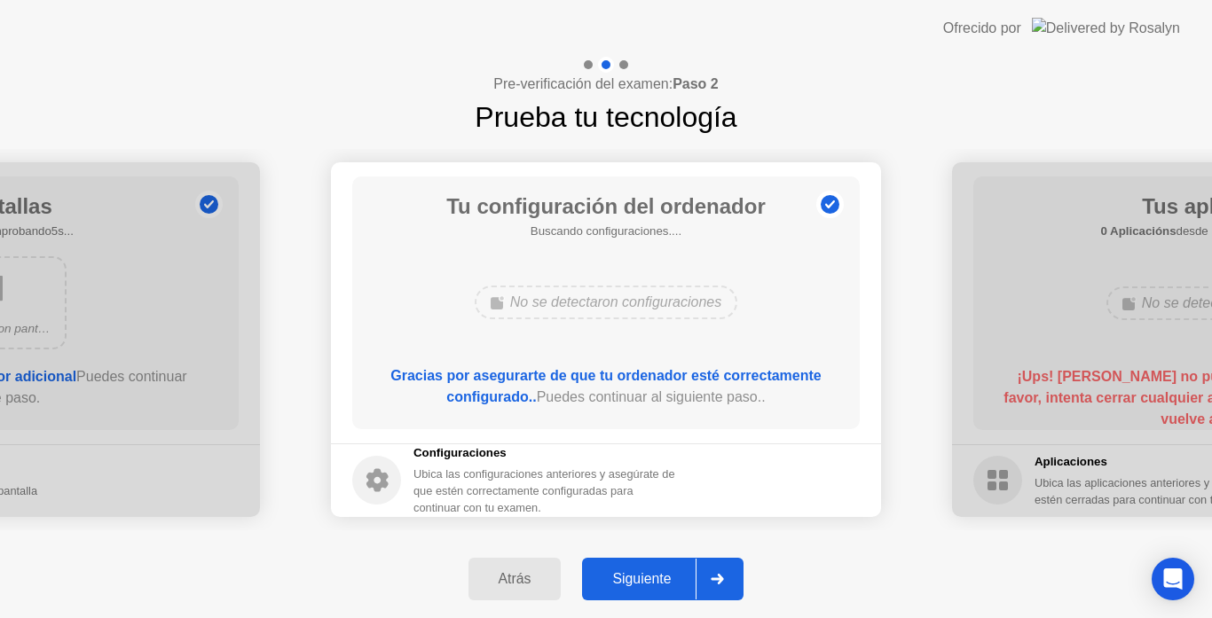
click at [714, 575] on icon at bounding box center [717, 579] width 13 height 11
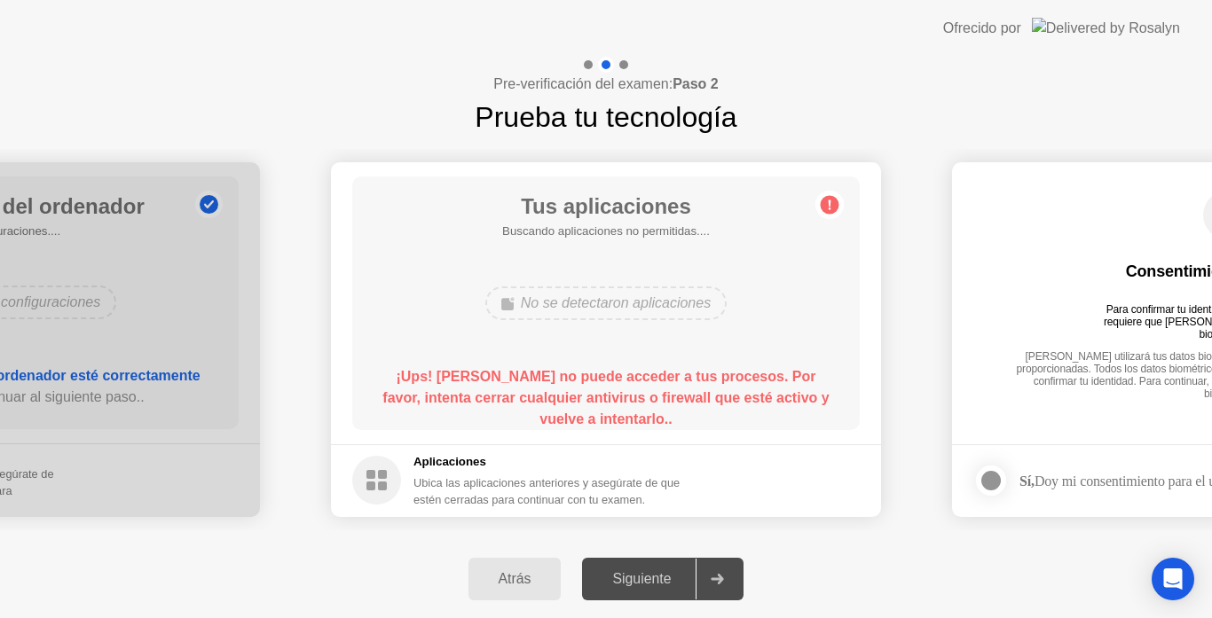
click at [714, 575] on icon at bounding box center [717, 579] width 13 height 11
click at [875, 604] on div "Atrás Siguiente" at bounding box center [606, 579] width 1212 height 78
click at [724, 582] on icon at bounding box center [718, 579] width 12 height 11
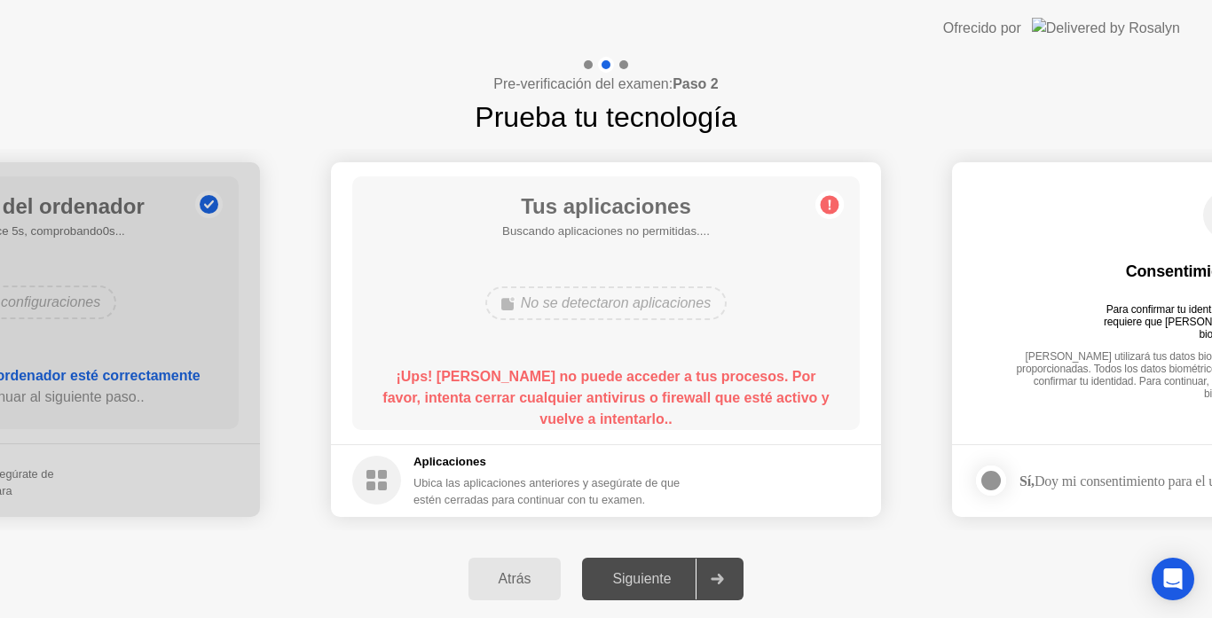
click at [724, 582] on icon at bounding box center [718, 579] width 12 height 11
click at [552, 578] on div "Atrás" at bounding box center [515, 579] width 83 height 16
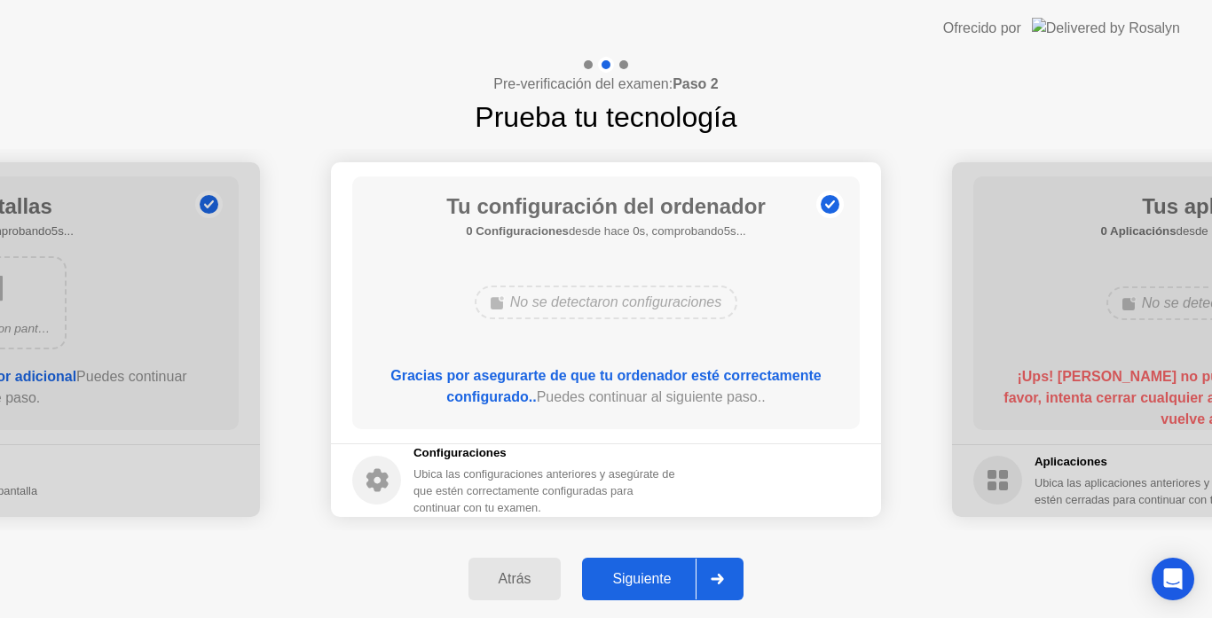
click at [718, 580] on icon at bounding box center [718, 579] width 12 height 11
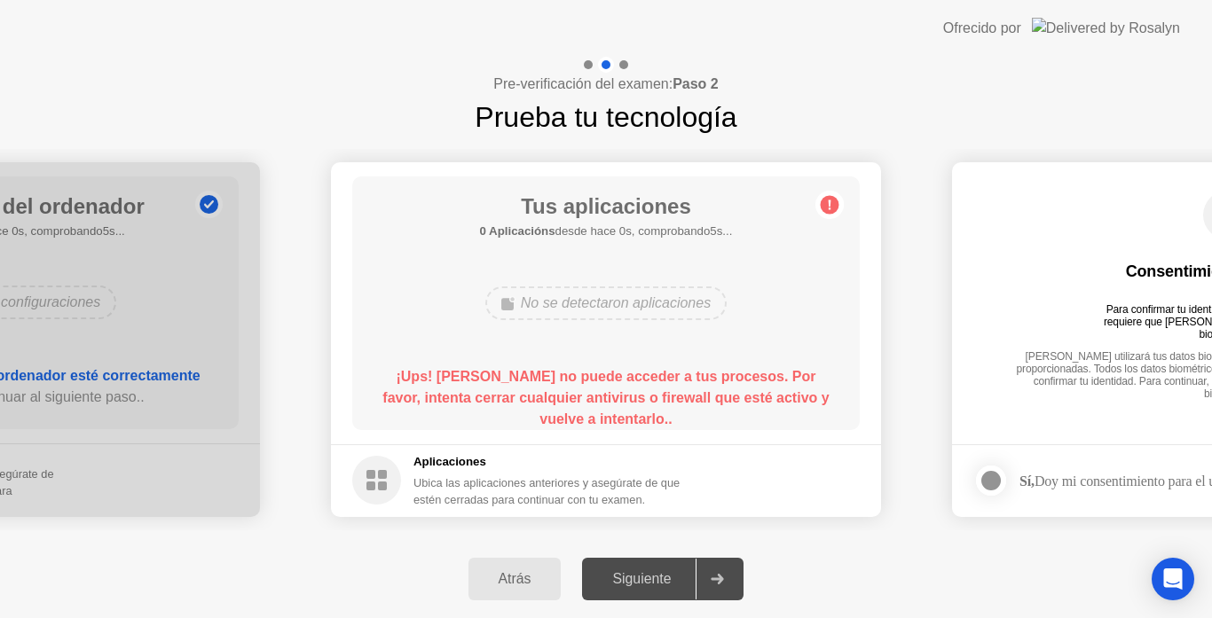
click at [718, 580] on icon at bounding box center [718, 579] width 12 height 11
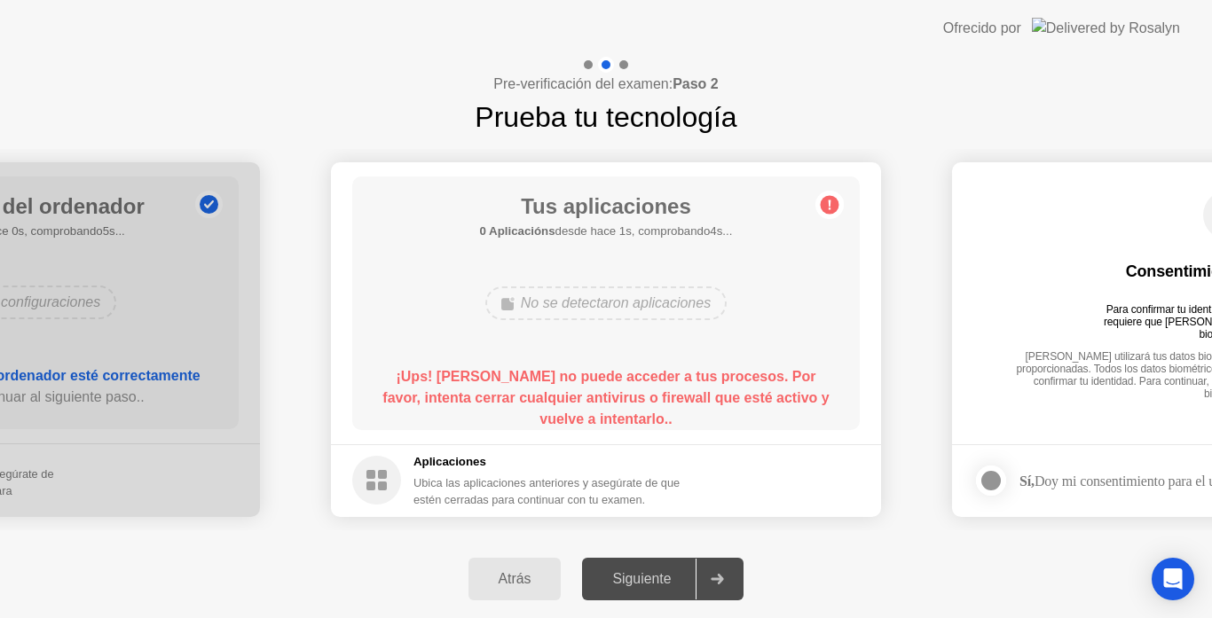
click at [996, 479] on div at bounding box center [991, 480] width 21 height 21
click at [996, 479] on icon at bounding box center [991, 481] width 11 height 9
click at [1117, 393] on div "Consentimiento biométrico Para confirmar tu identidad, tu programa de pruebas r…" at bounding box center [1227, 291] width 508 height 228
drag, startPoint x: 1116, startPoint y: 393, endPoint x: 685, endPoint y: 603, distance: 479.4
click at [685, 603] on div "**********" at bounding box center [606, 338] width 1212 height 562
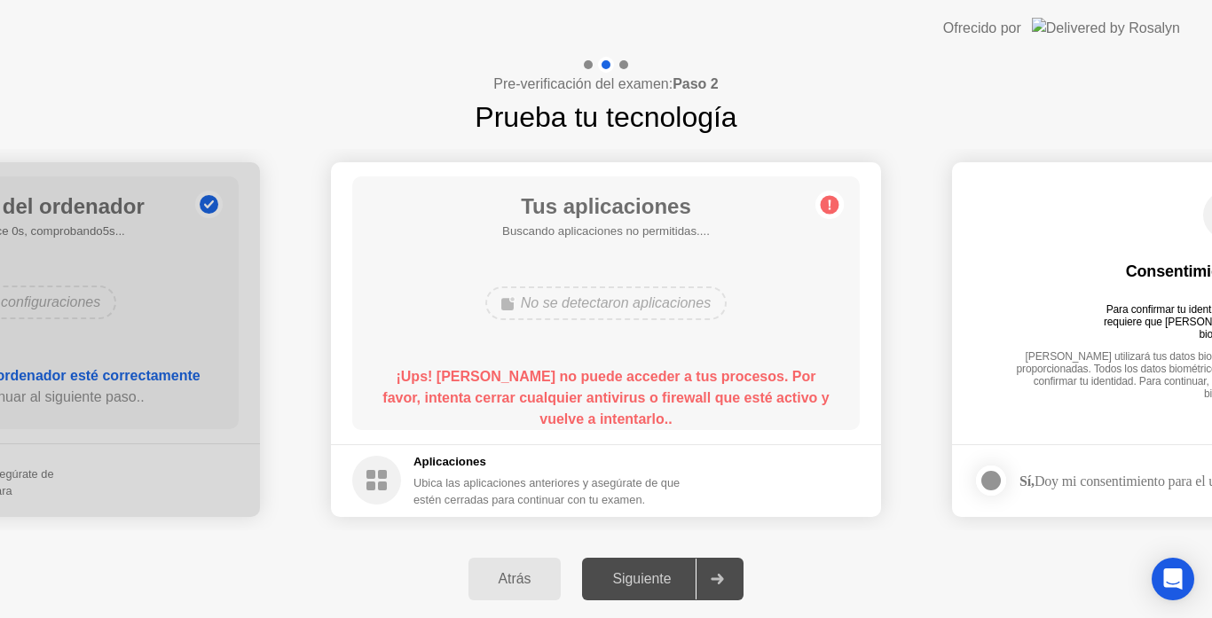
click at [735, 576] on div at bounding box center [717, 579] width 43 height 41
click at [528, 571] on div "Atrás" at bounding box center [515, 579] width 83 height 16
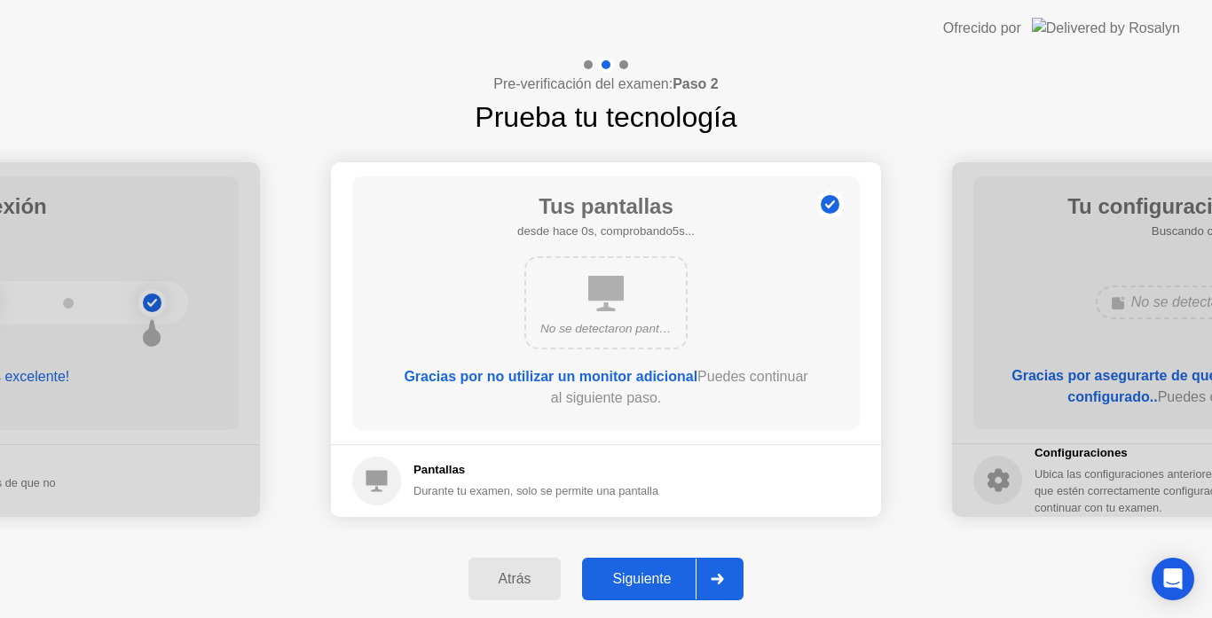
click at [528, 571] on div "Atrás" at bounding box center [515, 579] width 83 height 16
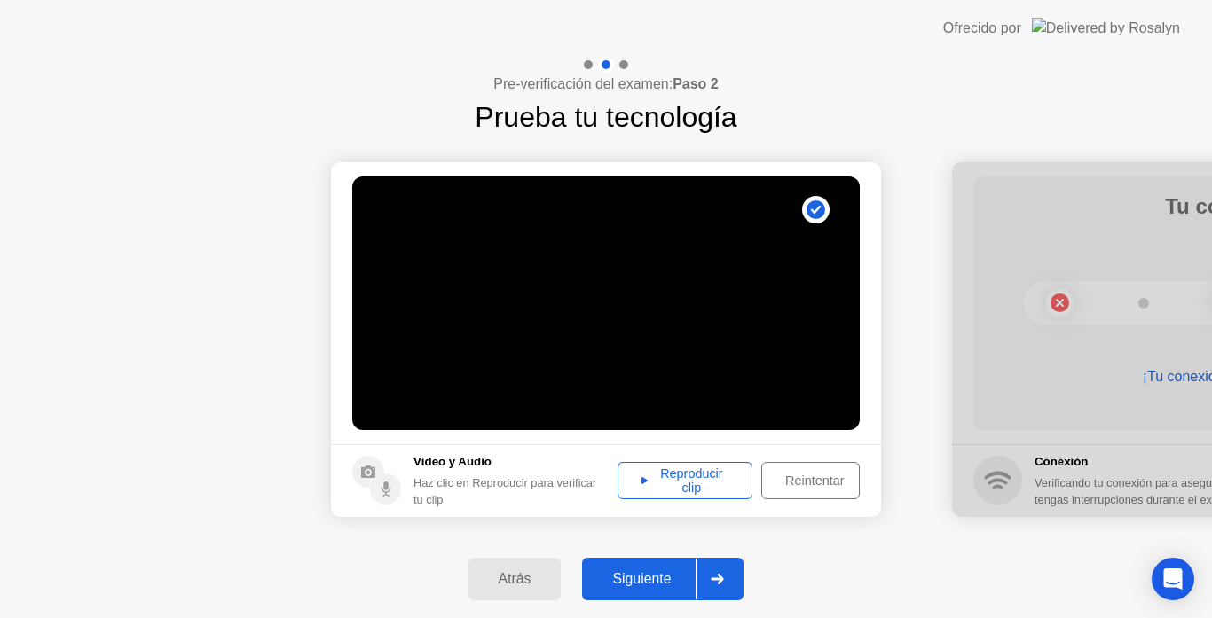
click at [528, 571] on div "Atrás" at bounding box center [515, 579] width 83 height 16
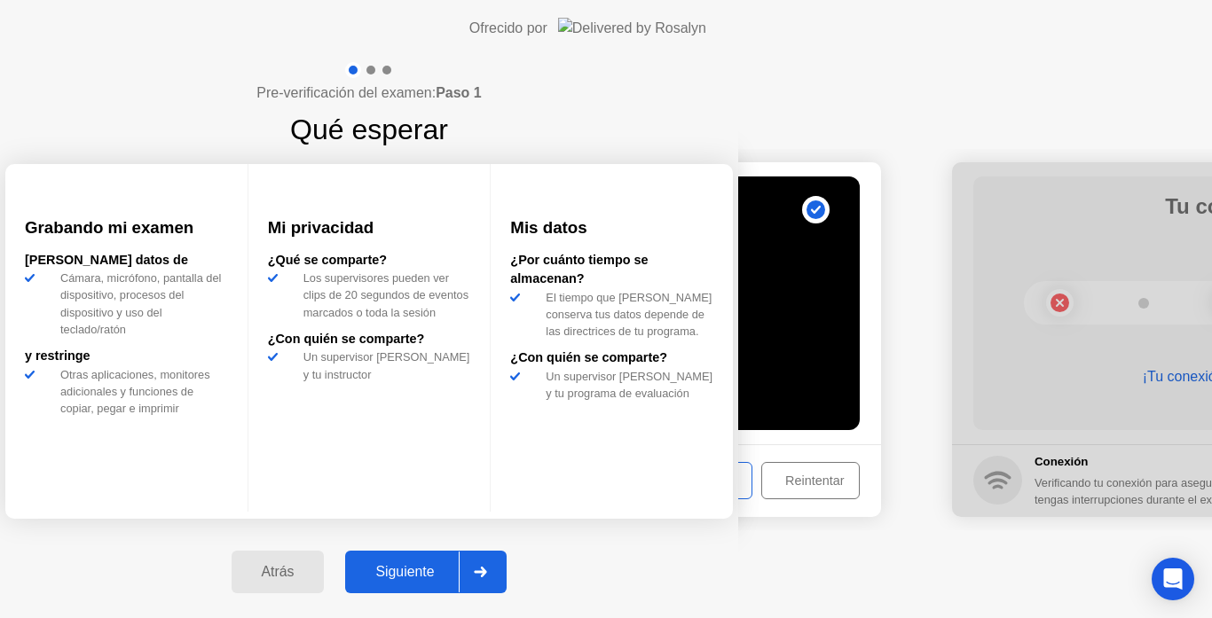
click at [528, 570] on div "**********" at bounding box center [606, 309] width 1212 height 618
click at [317, 570] on div "Atrás" at bounding box center [275, 573] width 83 height 16
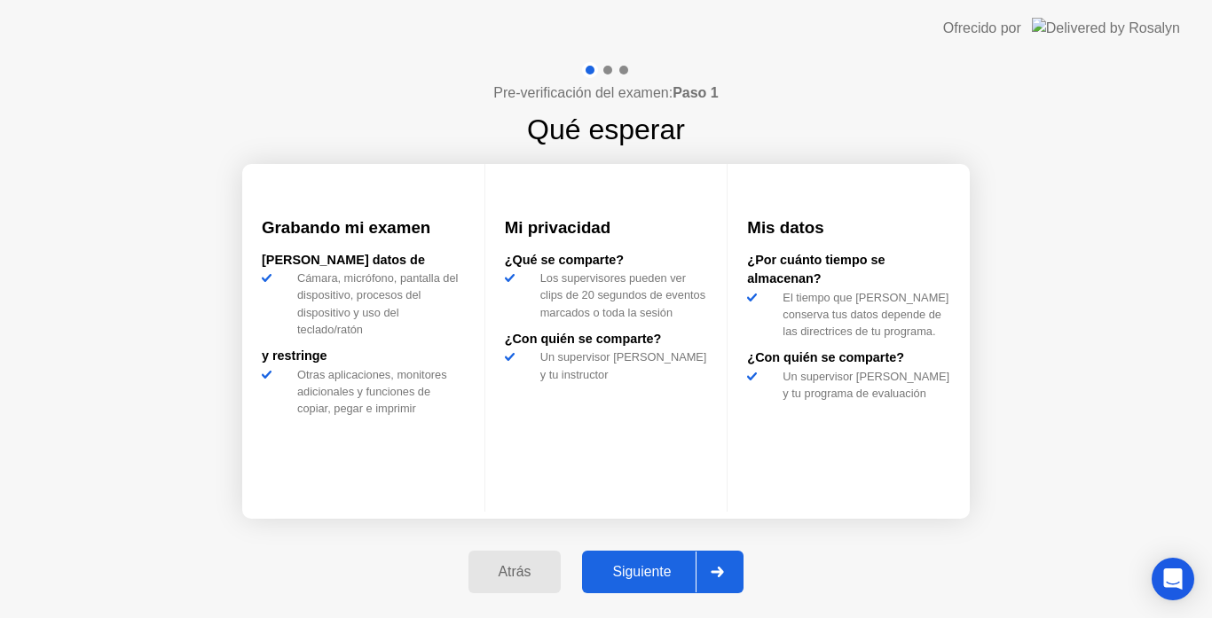
click at [720, 563] on div at bounding box center [717, 572] width 43 height 41
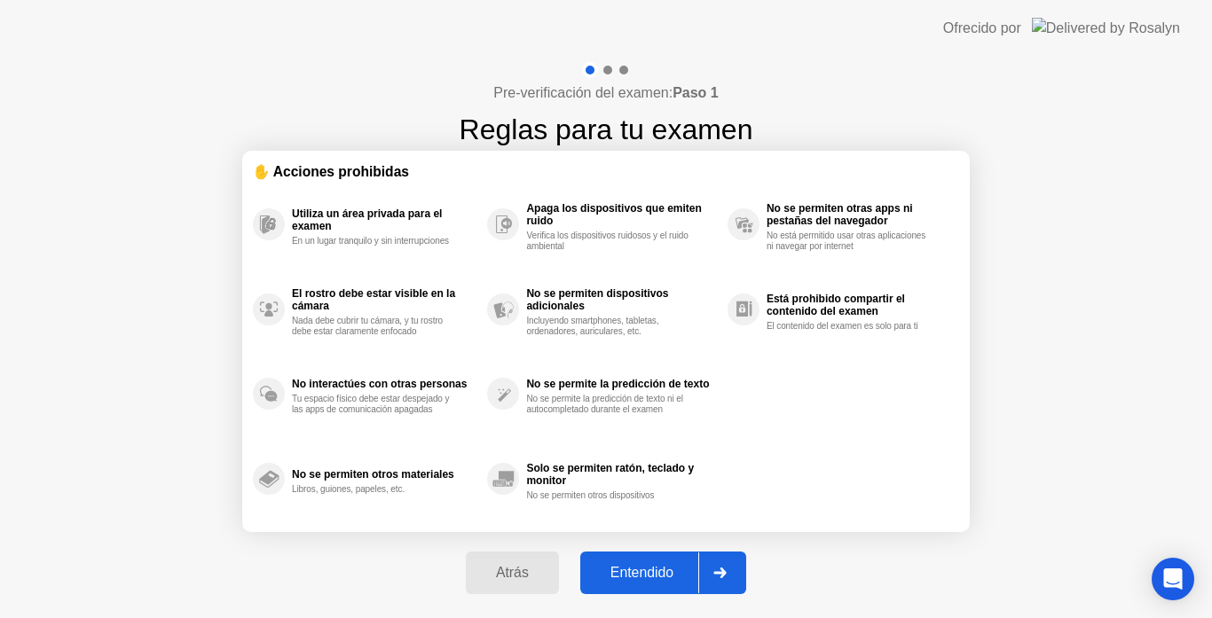
click at [720, 563] on div at bounding box center [719, 573] width 43 height 41
select select "**********"
select select "*******"
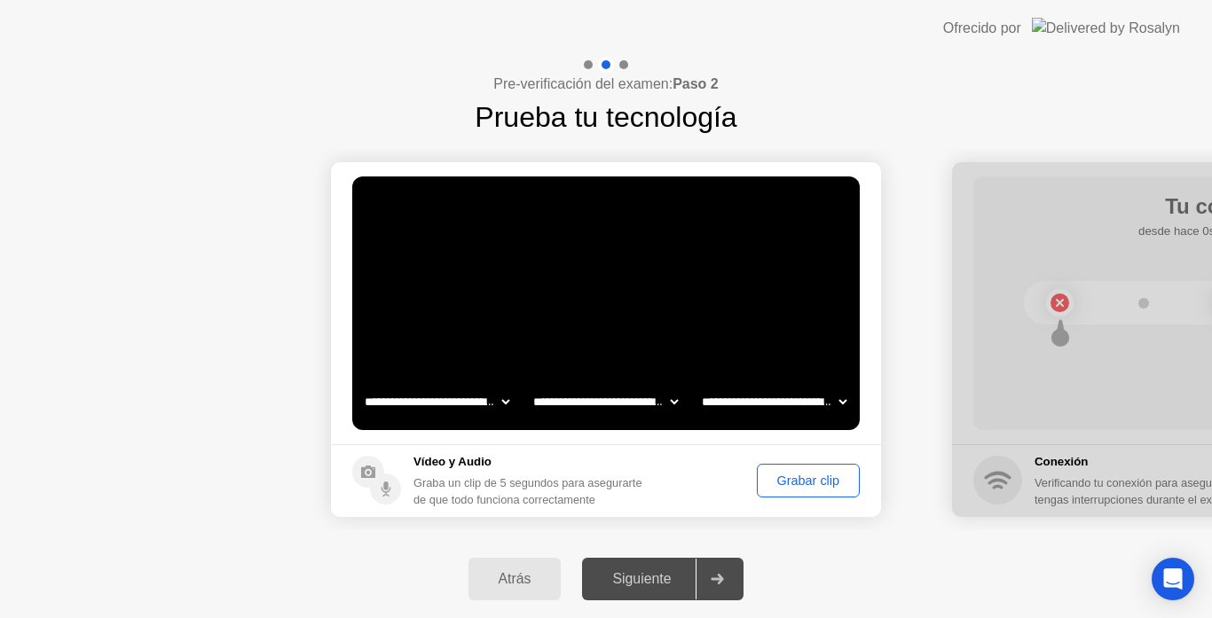
click at [796, 470] on button "Grabar clip" at bounding box center [808, 481] width 103 height 34
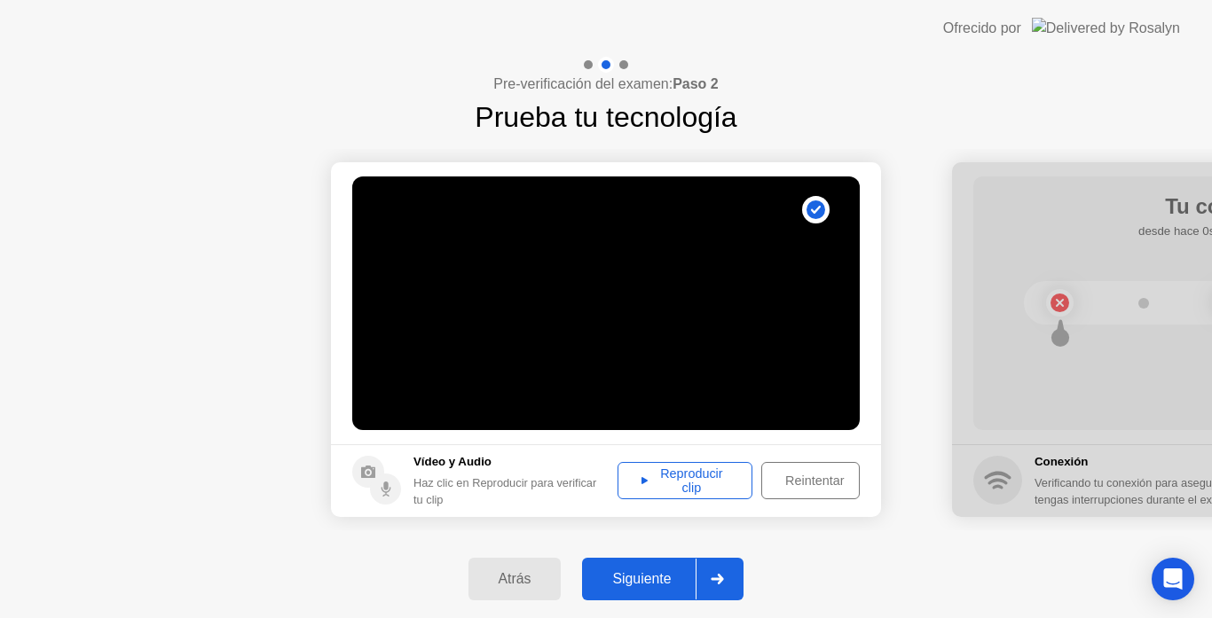
click at [726, 568] on div at bounding box center [717, 579] width 43 height 41
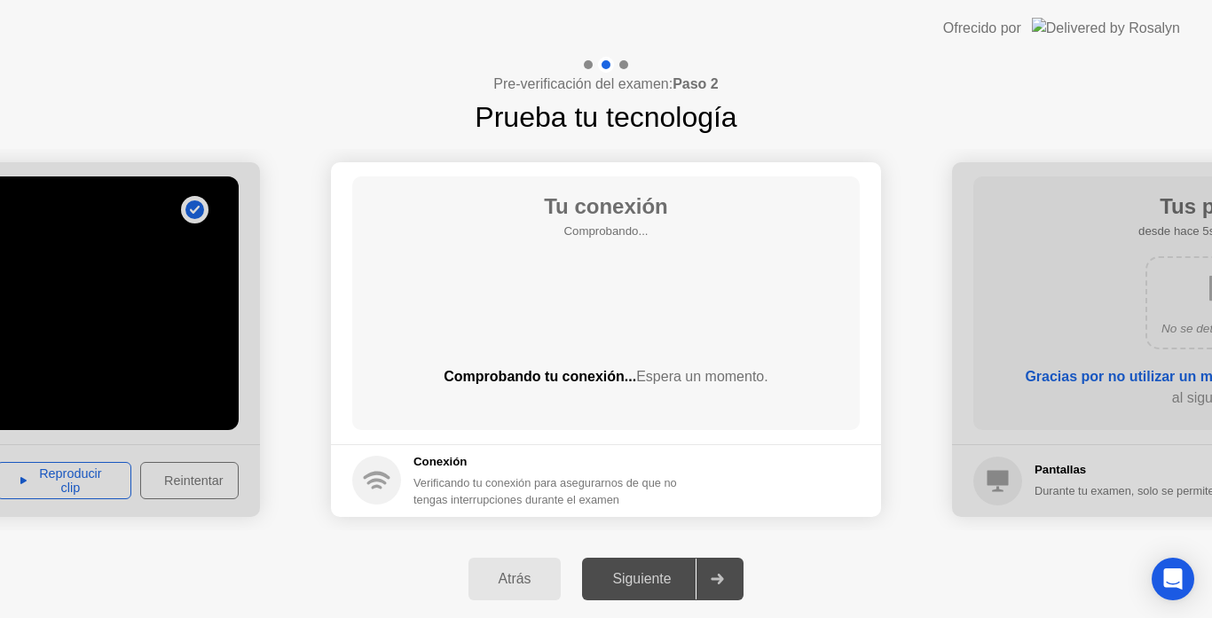
click at [689, 401] on div "Comprobando tu conexión... Espera un momento." at bounding box center [606, 391] width 508 height 50
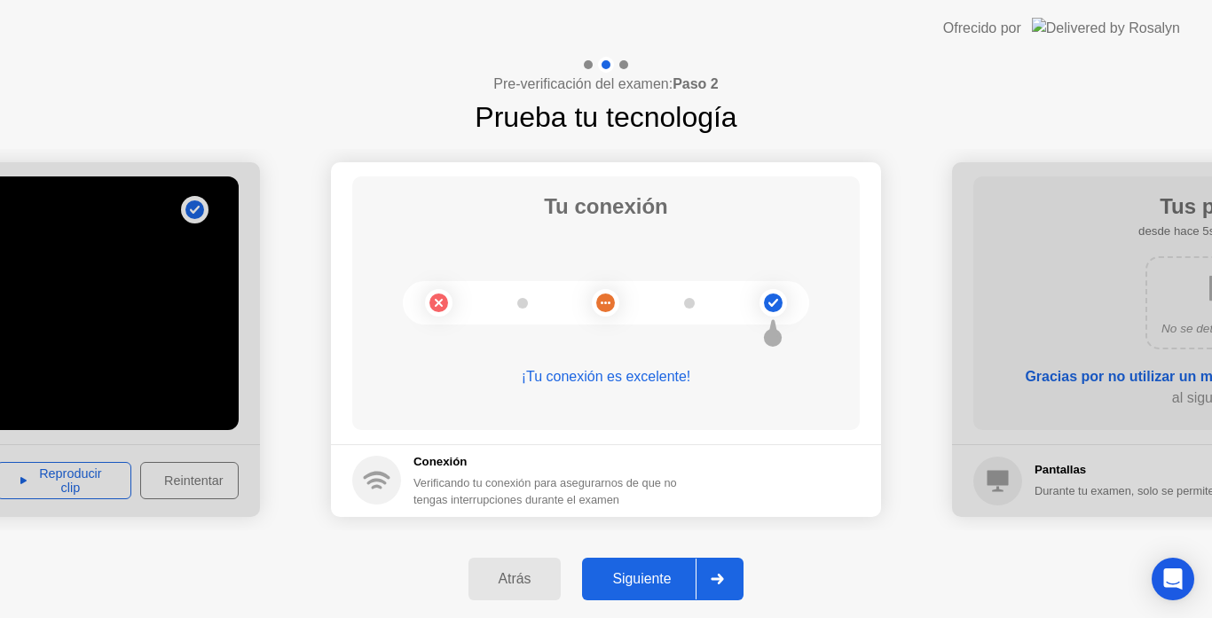
click at [729, 578] on div at bounding box center [717, 579] width 43 height 41
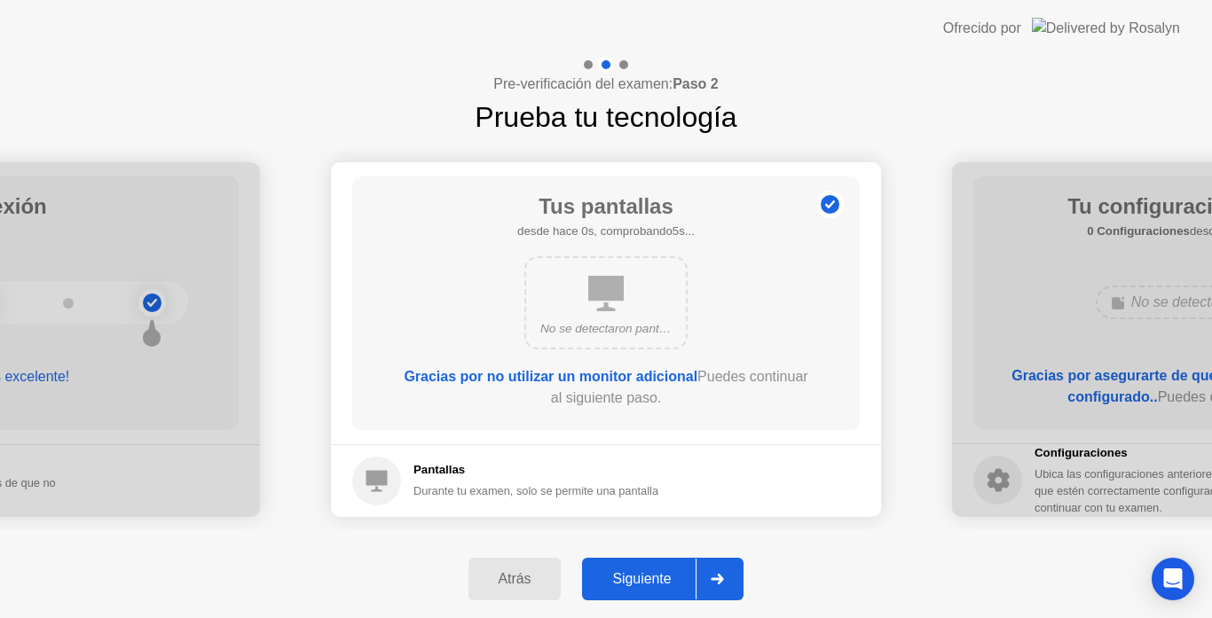
click at [729, 578] on div at bounding box center [717, 579] width 43 height 41
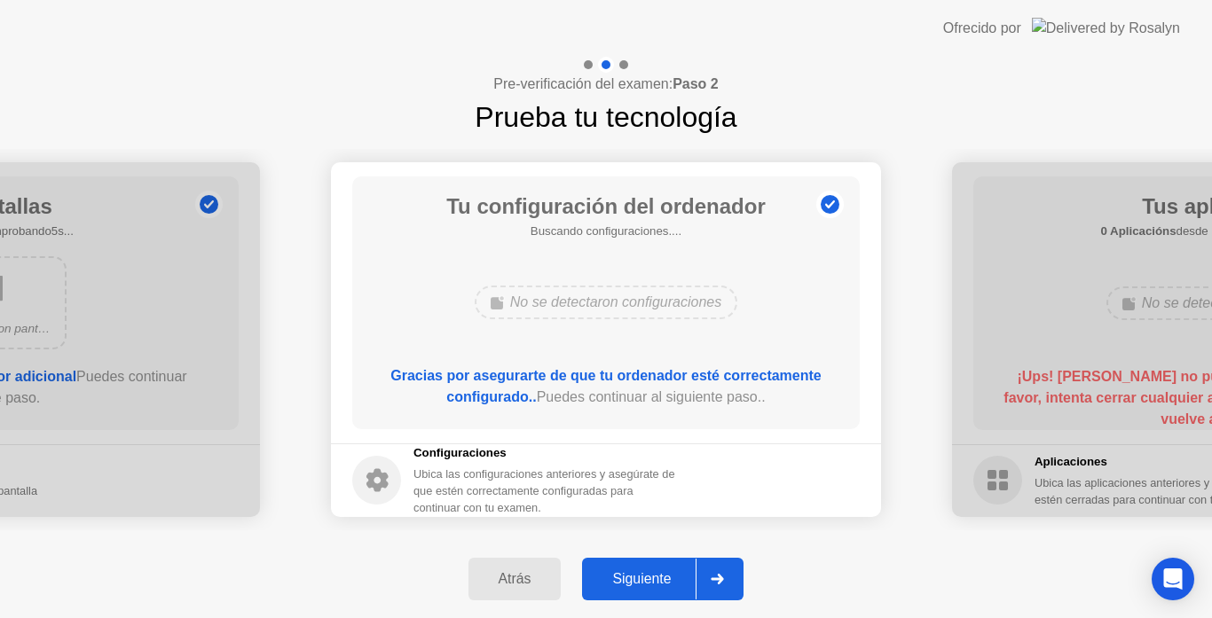
click at [729, 578] on div at bounding box center [717, 579] width 43 height 41
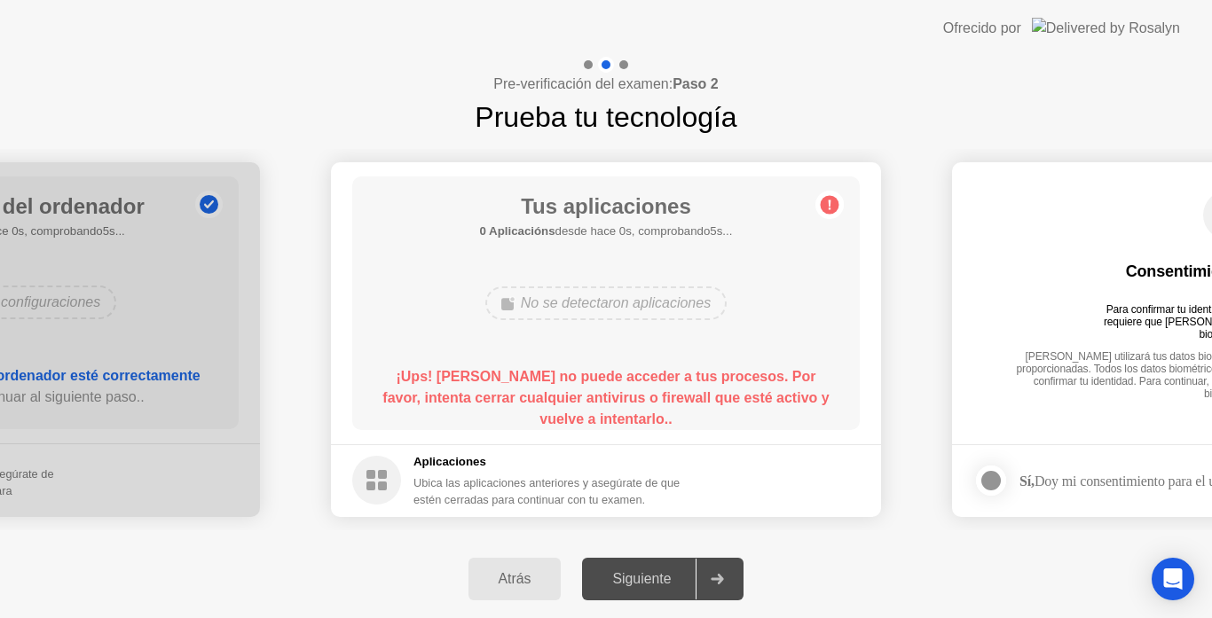
click at [729, 578] on div at bounding box center [717, 579] width 43 height 41
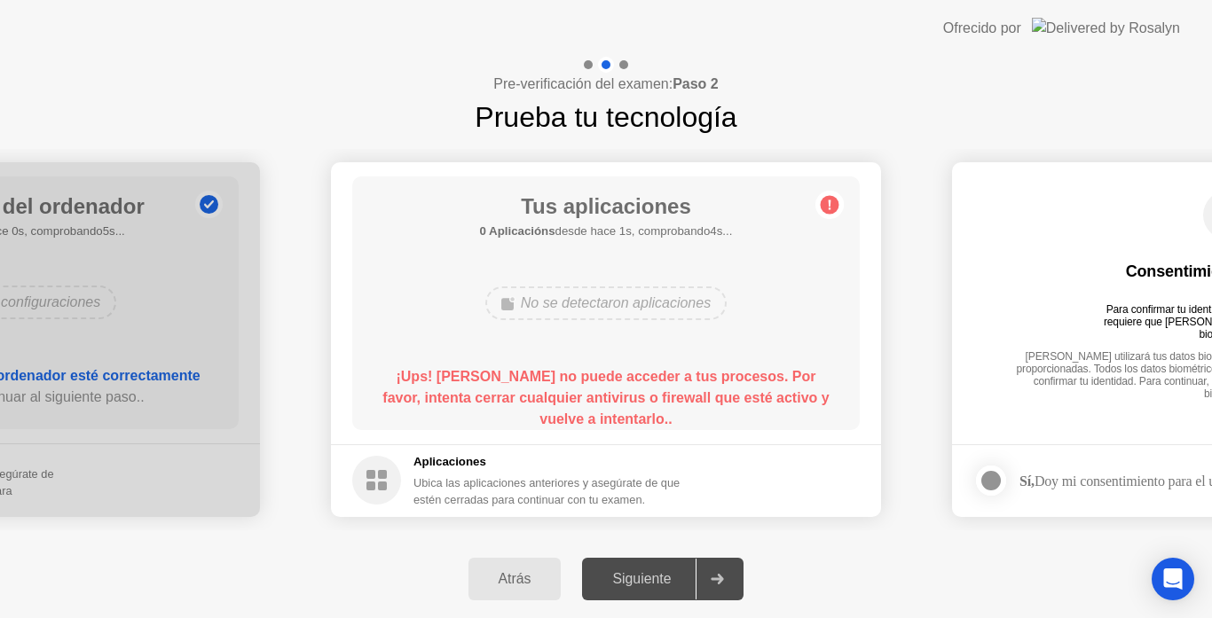
click at [729, 578] on div at bounding box center [717, 579] width 43 height 41
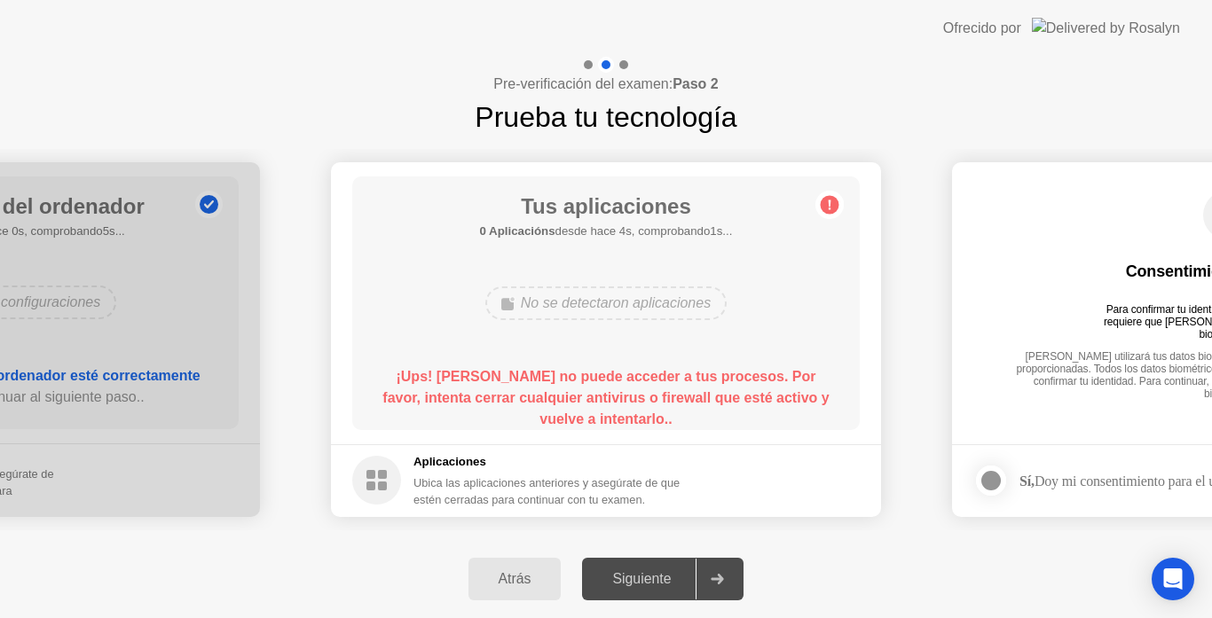
click at [721, 591] on div at bounding box center [717, 579] width 43 height 41
click at [721, 590] on div at bounding box center [717, 579] width 43 height 41
